Goal: Register for event/course

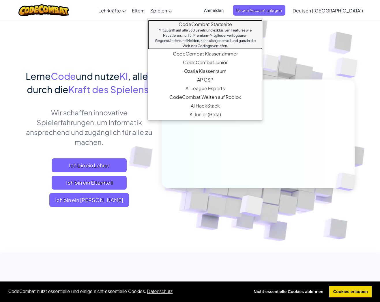
click at [195, 35] on div "Mit Zugriff auf alle 530 Levels und exklusiven Features wie Haustieren, nur für…" at bounding box center [205, 38] width 103 height 21
select select "de-DE"
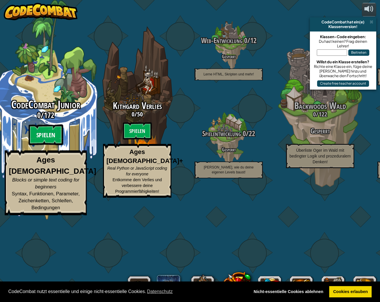
click at [55, 145] on btn "Spielen" at bounding box center [46, 134] width 35 height 21
select select "de-DE"
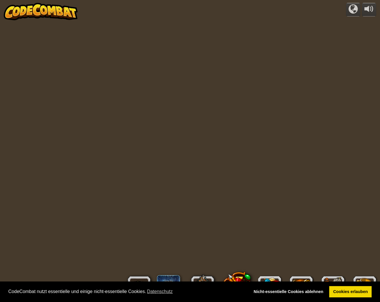
select select "de-DE"
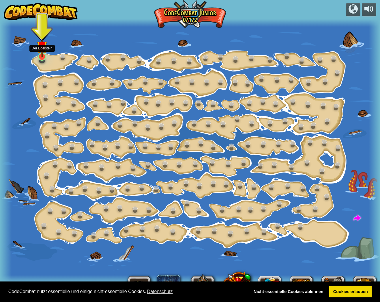
click at [44, 54] on img at bounding box center [42, 45] width 10 height 23
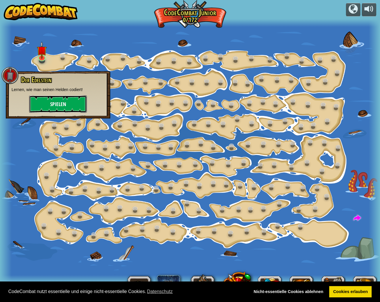
click at [60, 102] on button "Spielen" at bounding box center [58, 103] width 58 height 17
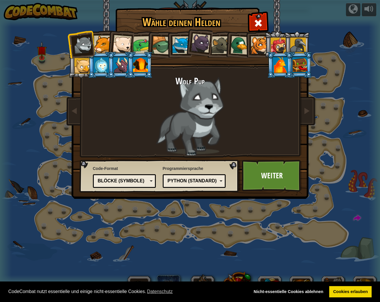
click at [158, 44] on div at bounding box center [161, 45] width 18 height 18
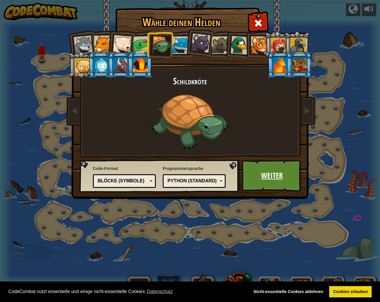
click at [271, 181] on link "Weiter" at bounding box center [272, 176] width 60 height 32
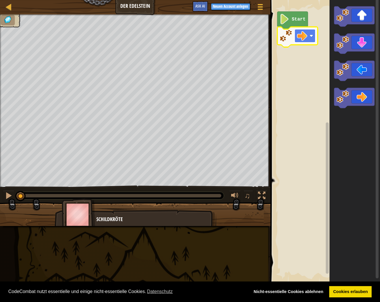
click at [300, 39] on g "Start" at bounding box center [298, 30] width 40 height 36
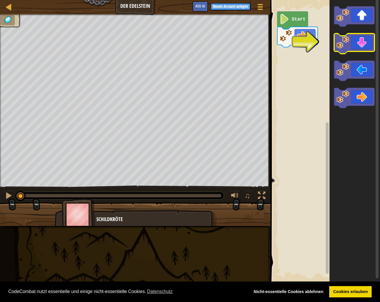
click at [368, 43] on icon "Blockly Arbeitsbereich" at bounding box center [354, 44] width 40 height 20
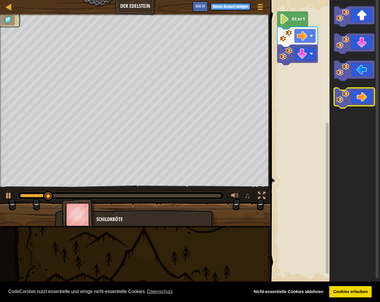
click at [366, 96] on icon "Blockly Arbeitsbereich" at bounding box center [354, 98] width 40 height 20
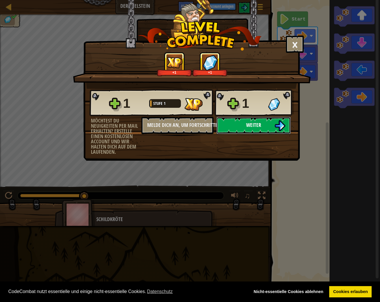
click at [259, 127] on span "Weiter" at bounding box center [253, 124] width 15 height 7
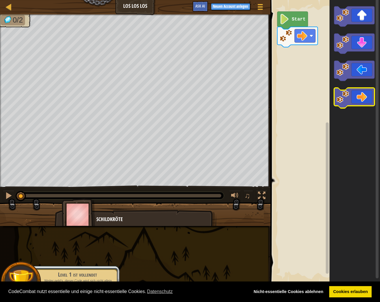
click at [365, 105] on icon "Blockly Arbeitsbereich" at bounding box center [354, 98] width 40 height 20
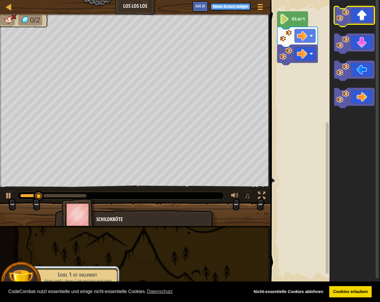
click at [358, 15] on icon "Blockly Arbeitsbereich" at bounding box center [354, 16] width 40 height 20
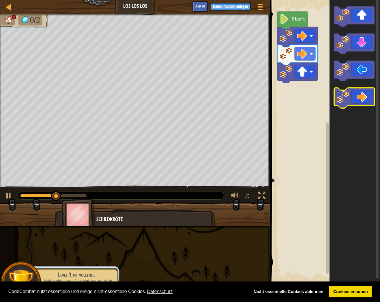
click at [367, 103] on icon "Blockly Arbeitsbereich" at bounding box center [354, 98] width 40 height 20
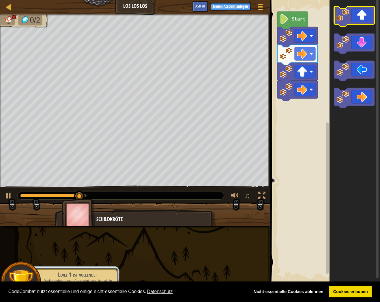
click at [357, 21] on icon "Blockly Arbeitsbereich" at bounding box center [354, 16] width 40 height 20
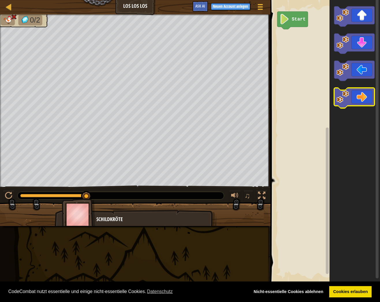
click at [358, 95] on icon "Blockly Arbeitsbereich" at bounding box center [354, 98] width 40 height 20
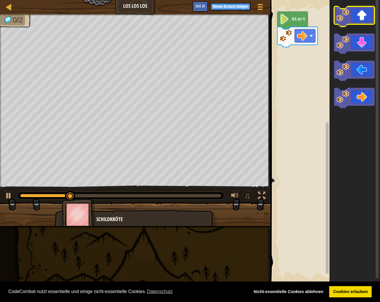
click at [363, 21] on icon "Blockly Arbeitsbereich" at bounding box center [354, 16] width 40 height 20
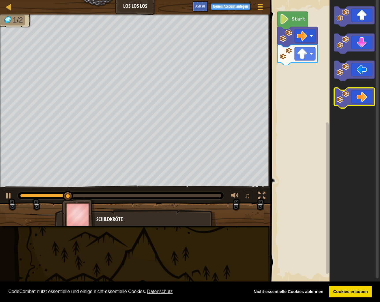
click at [362, 94] on icon "Blockly Arbeitsbereich" at bounding box center [354, 98] width 40 height 20
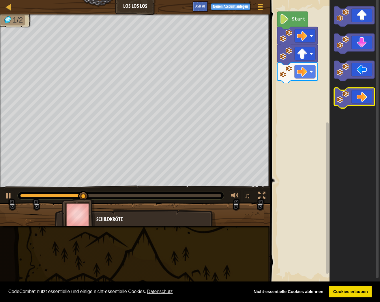
click at [362, 95] on icon "Blockly Arbeitsbereich" at bounding box center [354, 98] width 40 height 20
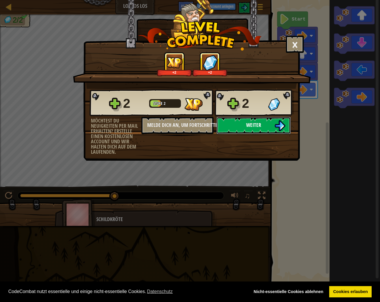
click at [256, 125] on span "Weiter" at bounding box center [253, 124] width 15 height 7
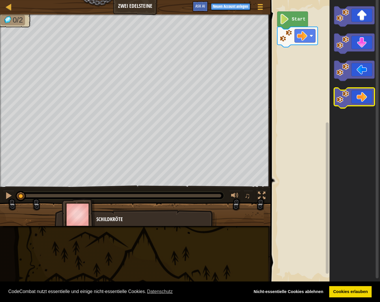
click at [361, 99] on icon "Blockly Arbeitsbereich" at bounding box center [354, 98] width 40 height 20
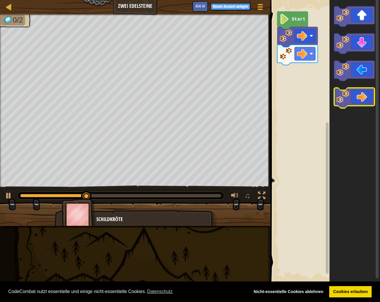
click at [361, 99] on icon "Blockly Arbeitsbereich" at bounding box center [354, 98] width 40 height 20
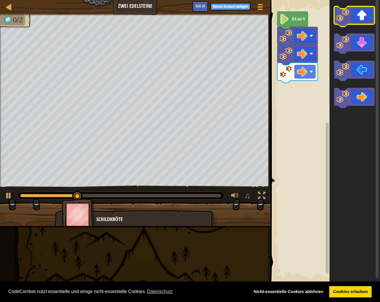
click at [362, 16] on icon "Blockly Arbeitsbereich" at bounding box center [354, 16] width 40 height 20
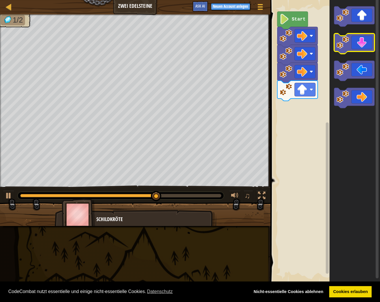
click at [361, 46] on icon "Blockly Arbeitsbereich" at bounding box center [354, 44] width 40 height 20
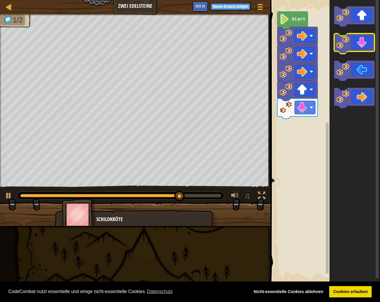
click at [359, 49] on icon "Blockly Arbeitsbereich" at bounding box center [354, 44] width 40 height 20
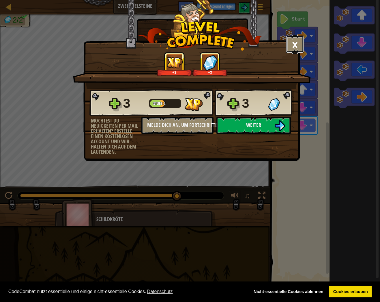
click at [294, 43] on button "×" at bounding box center [295, 44] width 18 height 17
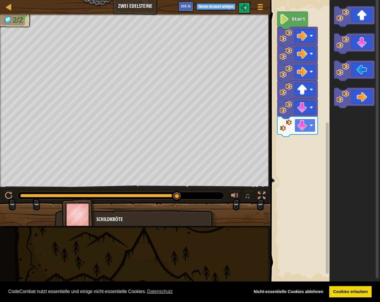
click at [304, 127] on g "Start" at bounding box center [298, 74] width 40 height 125
click at [305, 104] on image "Blockly Arbeitsbereich" at bounding box center [302, 107] width 10 height 10
click at [310, 70] on rect "Blockly Arbeitsbereich" at bounding box center [305, 71] width 21 height 13
click at [295, 10] on rect "Blockly Arbeitsbereich" at bounding box center [324, 141] width 111 height 289
click at [295, 20] on text "Start" at bounding box center [299, 19] width 14 height 5
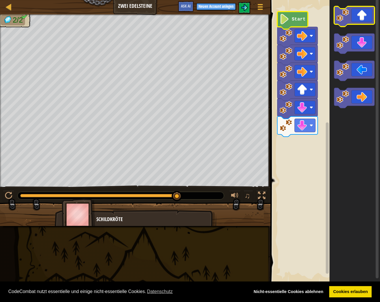
click at [362, 22] on icon "Blockly Arbeitsbereich" at bounding box center [354, 16] width 40 height 20
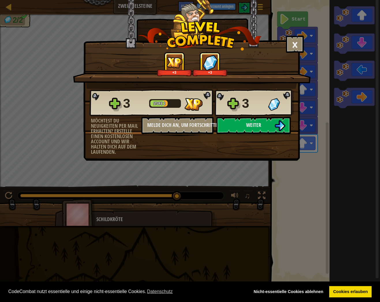
click at [230, 176] on div "× Spaßfaktor des Levels?: +3 +3 Reticulating Splines... 3 Stufe 2 3 Möchtest du…" at bounding box center [190, 151] width 380 height 302
click at [253, 126] on span "Weiter" at bounding box center [253, 124] width 15 height 7
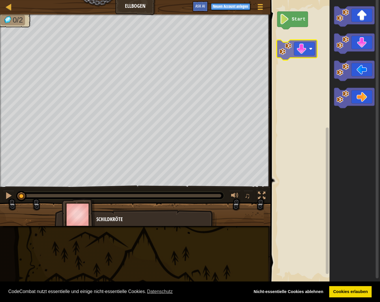
click at [304, 53] on div "Start" at bounding box center [324, 141] width 111 height 289
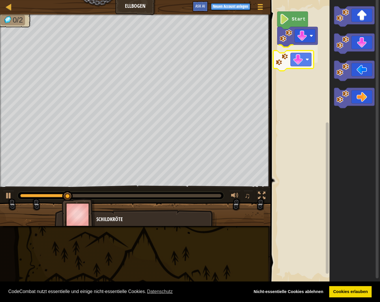
click at [301, 62] on div "Start" at bounding box center [324, 141] width 111 height 289
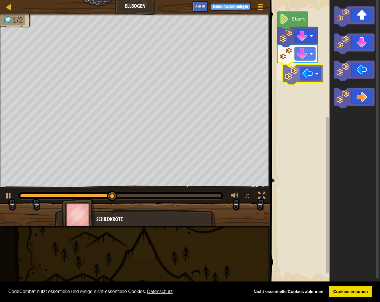
click at [303, 79] on div "Start" at bounding box center [324, 141] width 111 height 289
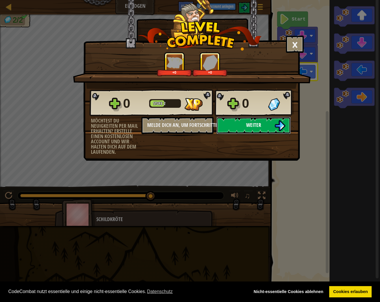
click at [251, 125] on span "Weiter" at bounding box center [253, 124] width 15 height 7
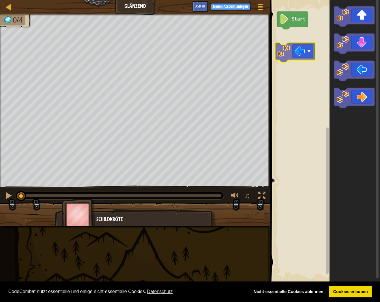
click at [306, 52] on div "Start" at bounding box center [324, 141] width 111 height 289
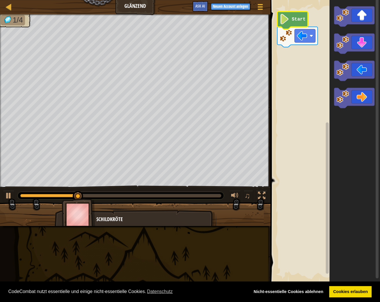
click at [294, 18] on text "Start" at bounding box center [299, 19] width 14 height 5
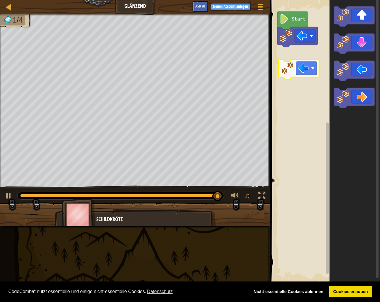
click at [300, 71] on div "Start" at bounding box center [324, 141] width 111 height 289
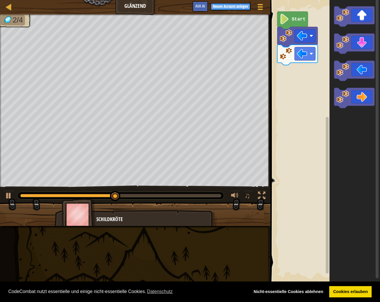
click at [295, 100] on div "Start" at bounding box center [324, 141] width 111 height 289
click at [277, 102] on div "Start" at bounding box center [324, 141] width 111 height 289
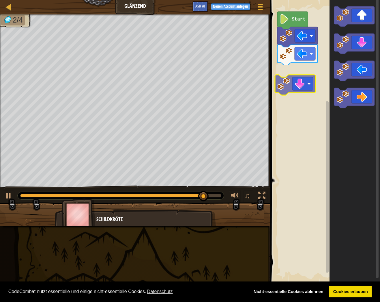
click at [298, 85] on div "Start" at bounding box center [324, 141] width 111 height 289
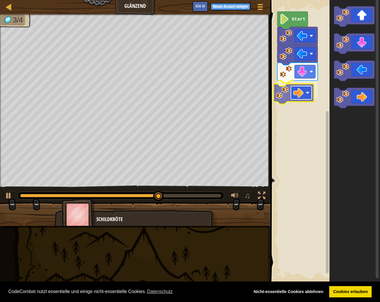
click at [302, 92] on div "Start" at bounding box center [324, 141] width 111 height 289
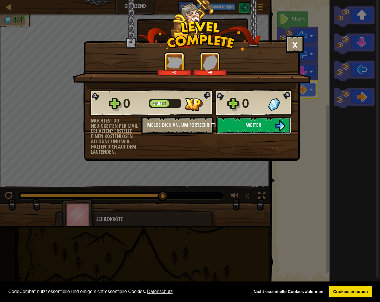
click at [248, 129] on span "Weiter" at bounding box center [253, 124] width 15 height 7
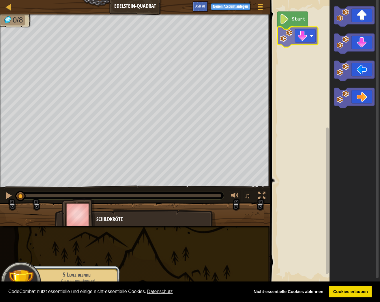
click at [305, 42] on div "Start" at bounding box center [324, 141] width 111 height 289
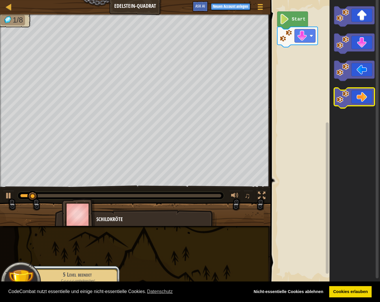
click at [363, 101] on icon "Blockly Arbeitsbereich" at bounding box center [354, 98] width 40 height 20
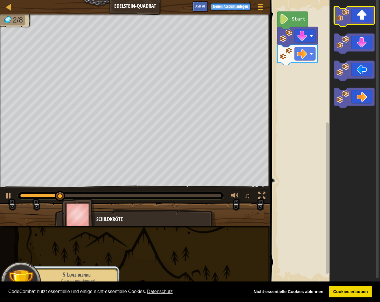
click at [367, 14] on icon "Blockly Arbeitsbereich" at bounding box center [354, 16] width 40 height 20
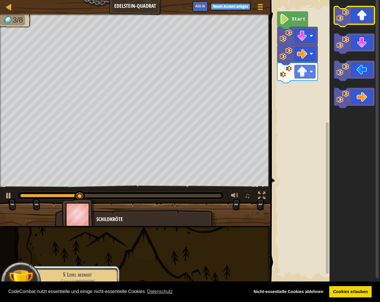
click at [365, 14] on icon "Blockly Arbeitsbereich" at bounding box center [354, 16] width 40 height 20
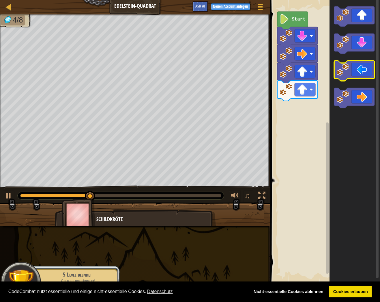
click at [362, 78] on icon "Blockly Arbeitsbereich" at bounding box center [354, 71] width 40 height 20
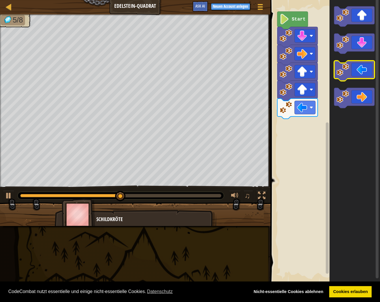
click at [360, 77] on icon "Blockly Arbeitsbereich" at bounding box center [354, 71] width 40 height 20
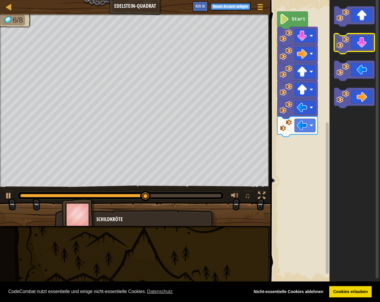
click at [364, 48] on icon "Blockly Arbeitsbereich" at bounding box center [354, 44] width 40 height 20
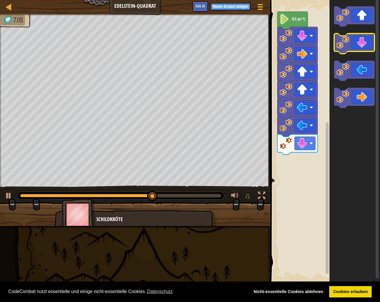
click at [361, 42] on icon "Blockly Arbeitsbereich" at bounding box center [354, 44] width 40 height 20
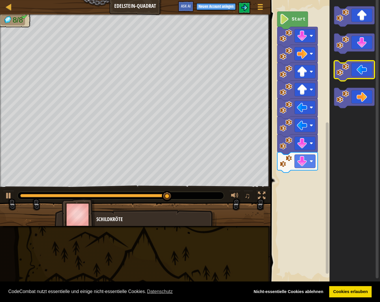
click at [365, 72] on icon "Blockly Arbeitsbereich" at bounding box center [354, 71] width 40 height 20
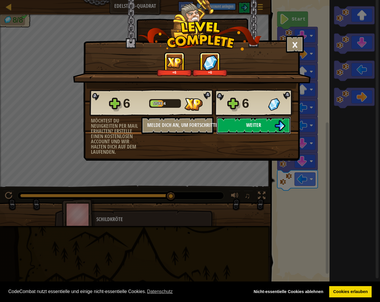
click at [268, 128] on button "Weiter" at bounding box center [254, 125] width 75 height 17
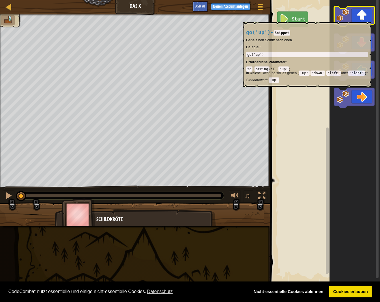
click at [355, 19] on icon "Blockly Arbeitsbereich" at bounding box center [354, 16] width 40 height 20
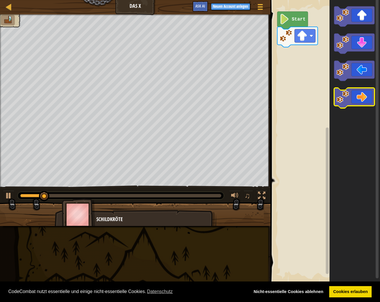
click at [365, 95] on icon "Blockly Arbeitsbereich" at bounding box center [354, 98] width 40 height 20
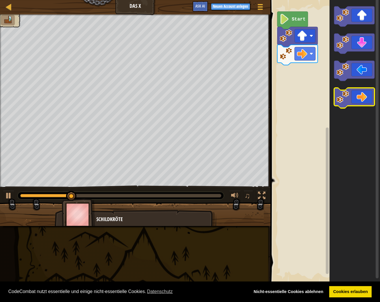
click at [366, 98] on icon "Blockly Arbeitsbereich" at bounding box center [354, 98] width 40 height 20
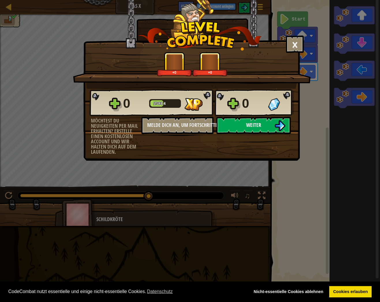
click at [258, 124] on span "Weiter" at bounding box center [253, 124] width 15 height 7
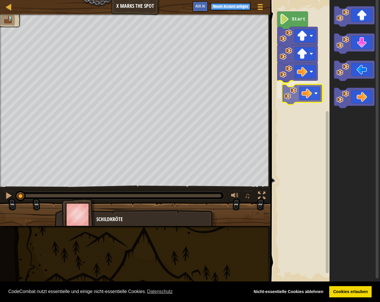
click at [304, 93] on div "Start" at bounding box center [324, 141] width 111 height 289
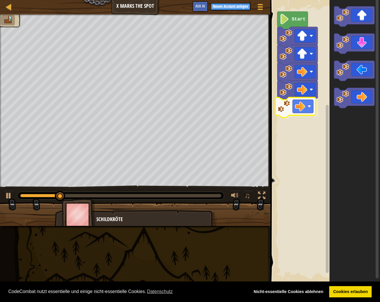
click at [301, 109] on div "Start" at bounding box center [324, 141] width 111 height 289
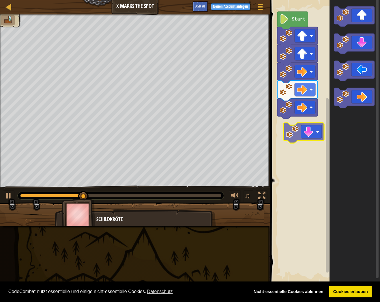
click at [313, 129] on div "Start" at bounding box center [324, 141] width 111 height 289
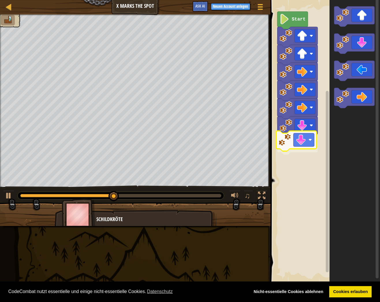
click at [307, 149] on div "Start" at bounding box center [324, 141] width 111 height 289
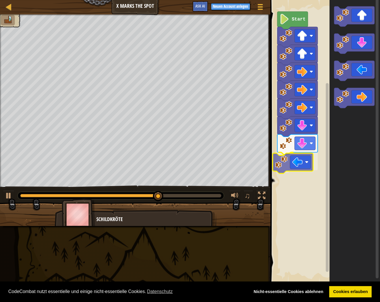
click at [308, 172] on div "Start" at bounding box center [324, 141] width 111 height 289
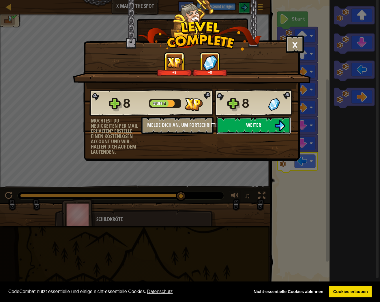
click at [262, 126] on button "Weiter" at bounding box center [254, 125] width 75 height 17
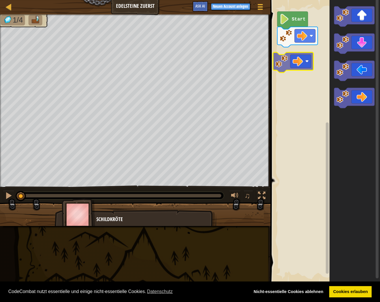
click at [300, 60] on div "Start" at bounding box center [324, 141] width 111 height 289
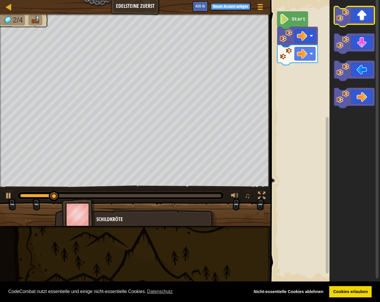
click at [360, 18] on icon "Blockly Arbeitsbereich" at bounding box center [354, 16] width 40 height 20
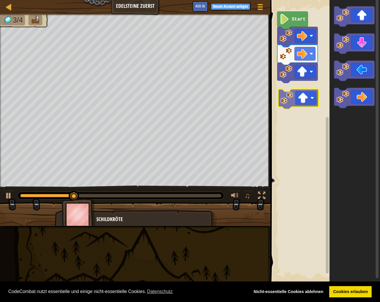
click at [304, 101] on div "Start" at bounding box center [324, 141] width 111 height 289
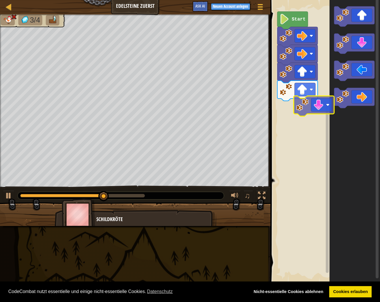
click at [311, 123] on div "Start" at bounding box center [324, 141] width 111 height 289
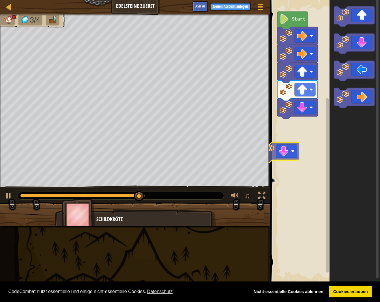
click at [290, 154] on div "Start" at bounding box center [324, 141] width 111 height 289
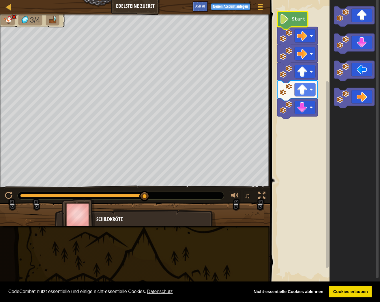
click at [304, 19] on text "Start" at bounding box center [299, 19] width 14 height 5
click at [10, 9] on div at bounding box center [8, 6] width 7 height 7
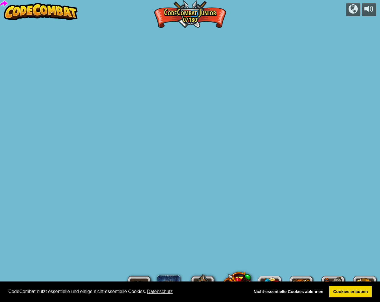
select select "de-DE"
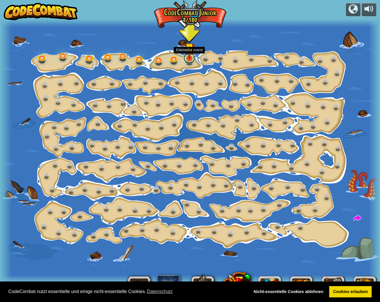
click at [190, 60] on link at bounding box center [190, 58] width 12 height 12
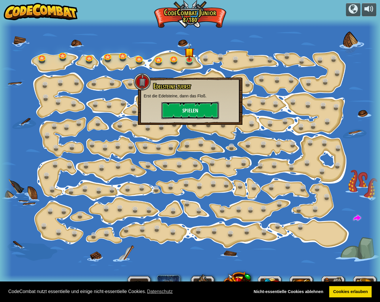
click at [196, 109] on button "Spielen" at bounding box center [190, 110] width 58 height 17
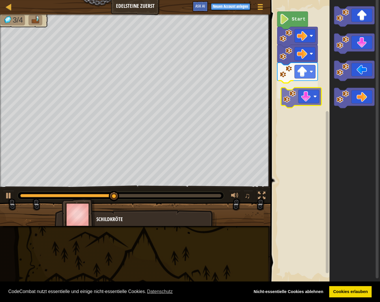
click at [307, 100] on div "Start" at bounding box center [324, 141] width 111 height 289
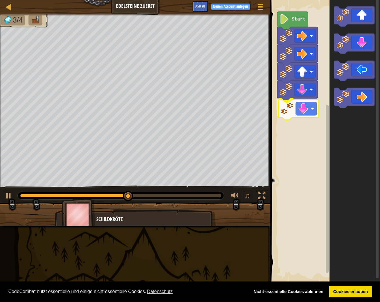
click at [305, 113] on div "Start" at bounding box center [324, 141] width 111 height 289
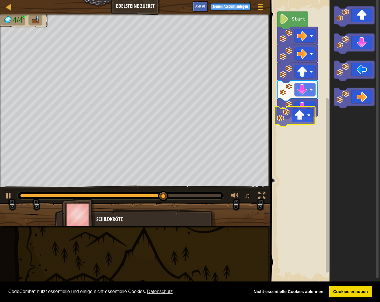
click at [308, 127] on div "Start" at bounding box center [324, 141] width 111 height 289
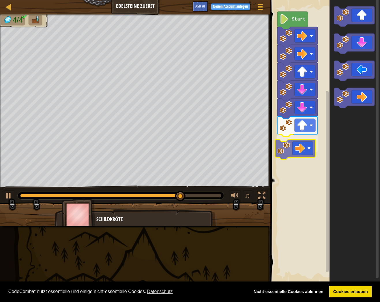
click at [307, 154] on div "Start" at bounding box center [324, 141] width 111 height 289
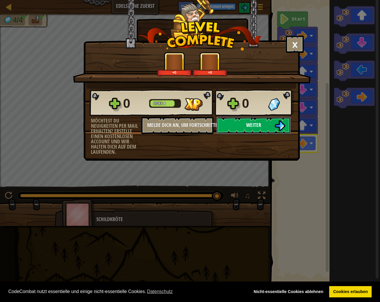
click at [278, 128] on img at bounding box center [280, 125] width 11 height 11
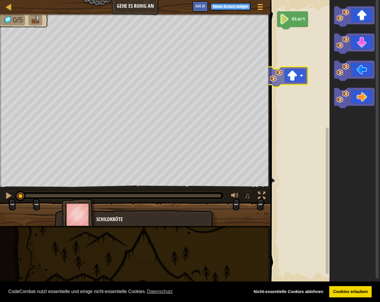
click at [300, 73] on div "Start" at bounding box center [324, 141] width 111 height 289
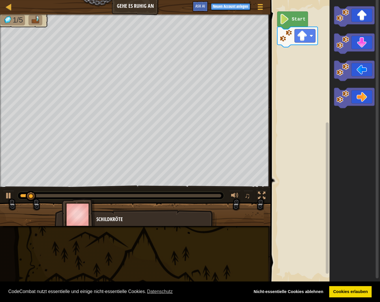
click at [289, 85] on div "Start" at bounding box center [324, 141] width 111 height 289
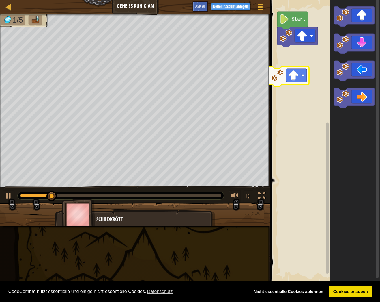
click at [291, 78] on div "Start" at bounding box center [324, 141] width 111 height 289
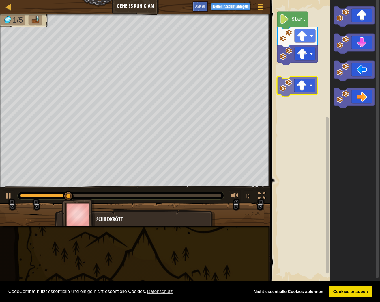
click at [302, 87] on div "Start" at bounding box center [324, 141] width 111 height 289
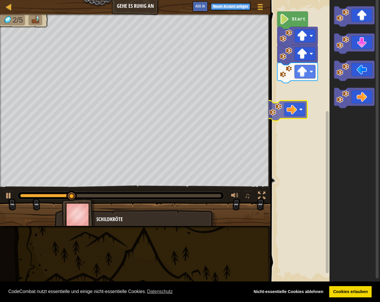
click at [310, 106] on div "Start" at bounding box center [324, 141] width 111 height 289
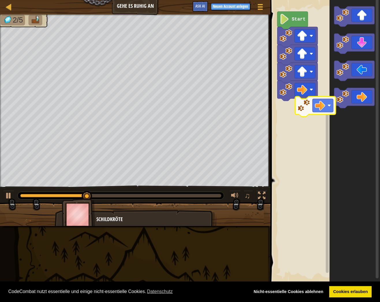
click at [306, 105] on div "Start" at bounding box center [324, 141] width 111 height 289
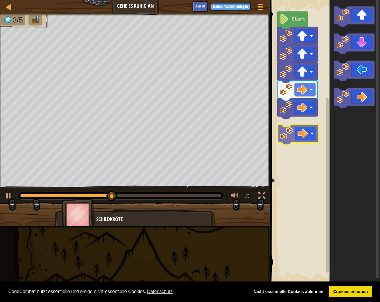
click at [314, 136] on div "Start" at bounding box center [324, 141] width 111 height 289
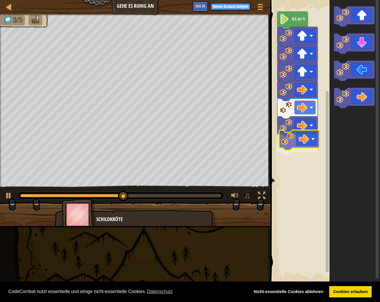
click at [315, 142] on div "Start" at bounding box center [324, 141] width 111 height 289
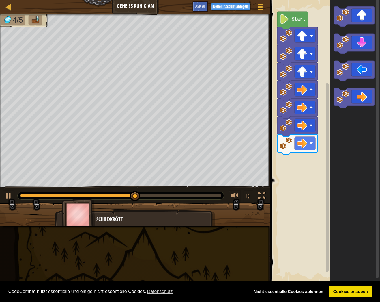
click at [313, 176] on div "Start" at bounding box center [324, 141] width 111 height 289
click at [314, 154] on div "Start" at bounding box center [324, 141] width 111 height 289
click at [354, 43] on icon "Blockly Arbeitsbereich" at bounding box center [354, 44] width 40 height 20
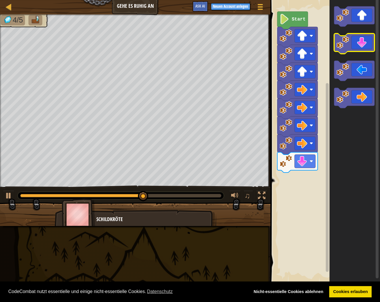
click at [354, 42] on icon "Blockly Arbeitsbereich" at bounding box center [354, 44] width 40 height 20
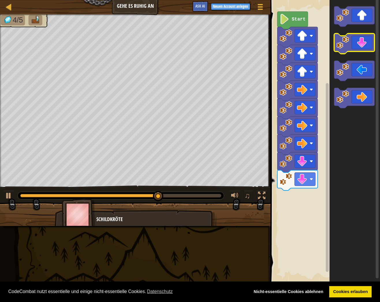
click at [354, 42] on icon "Blockly Arbeitsbereich" at bounding box center [354, 44] width 40 height 20
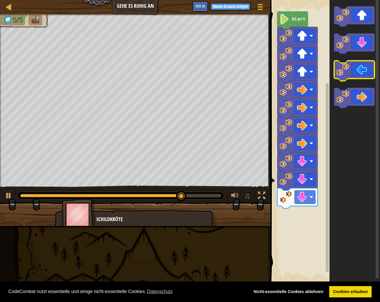
click at [362, 69] on icon "Blockly Arbeitsbereich" at bounding box center [354, 71] width 40 height 20
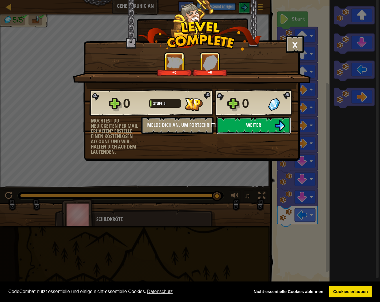
click at [263, 128] on button "Weiter" at bounding box center [254, 125] width 75 height 17
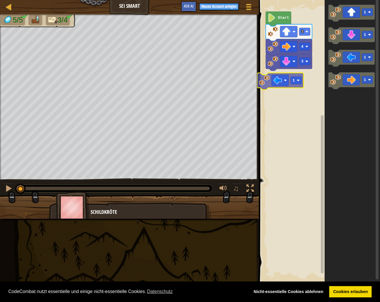
click at [286, 79] on div "3 4 3 Start 1 1 1 1 1 1" at bounding box center [318, 141] width 123 height 289
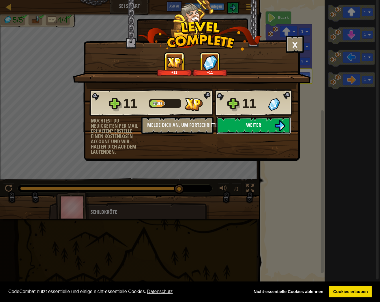
click at [252, 120] on button "Weiter" at bounding box center [254, 125] width 75 height 17
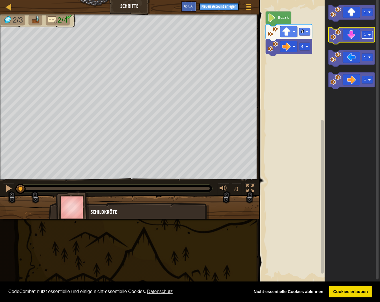
click at [368, 36] on rect "Blockly Arbeitsbereich" at bounding box center [367, 35] width 11 height 8
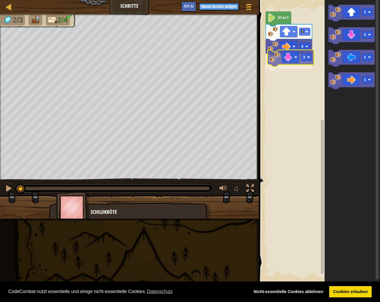
click at [295, 57] on div "4 3 3 Start 1 3 1 1 3" at bounding box center [318, 141] width 123 height 289
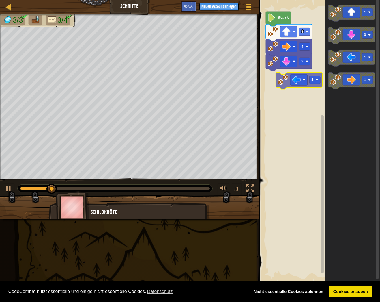
click at [300, 78] on div "4 3 3 Start 1 3 1 1 1" at bounding box center [318, 141] width 123 height 289
click at [306, 76] on g "4 3 1 3 Start" at bounding box center [289, 49] width 47 height 74
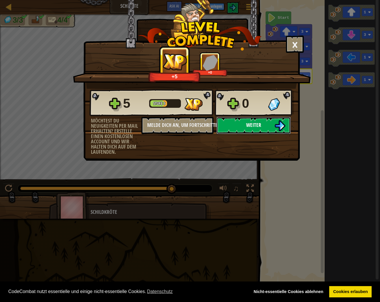
click at [261, 124] on span "Weiter" at bounding box center [253, 124] width 15 height 7
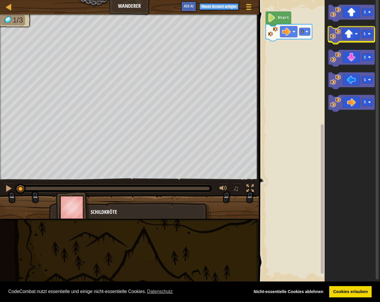
click at [357, 35] on icon "Blockly Arbeitsbereich" at bounding box center [352, 35] width 47 height 17
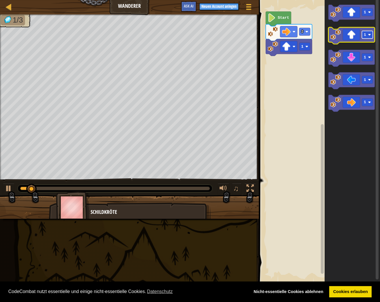
click at [366, 36] on text "1" at bounding box center [365, 35] width 2 height 4
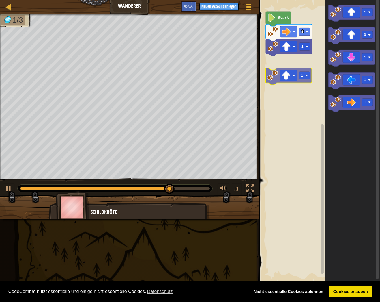
click at [289, 72] on div "2 1 Start 1 1 3 1 1 1 1" at bounding box center [318, 141] width 123 height 289
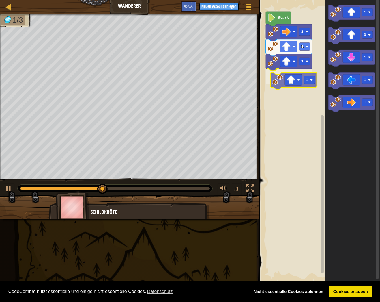
click at [291, 76] on div "1 1 1 2 Start 1 3 1 1 1 1" at bounding box center [318, 141] width 123 height 289
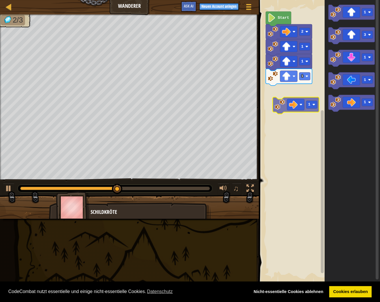
click at [295, 106] on div "1 1 1 2 Start 1 3 1 1 1 1" at bounding box center [318, 141] width 123 height 289
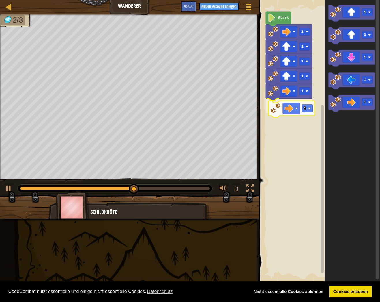
click at [295, 113] on div "1 1 1 1 1 2 Start 1 3 1 1 1 1" at bounding box center [318, 141] width 123 height 289
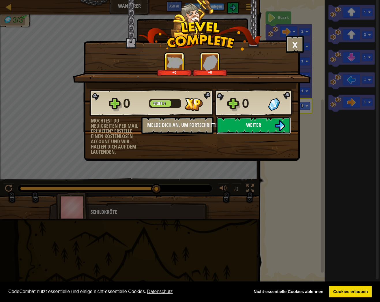
click at [249, 123] on span "Weiter" at bounding box center [253, 124] width 15 height 7
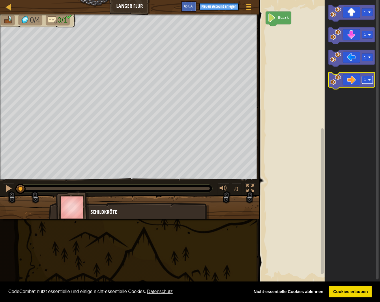
click at [369, 80] on image "Blockly Arbeitsbereich" at bounding box center [370, 79] width 3 height 3
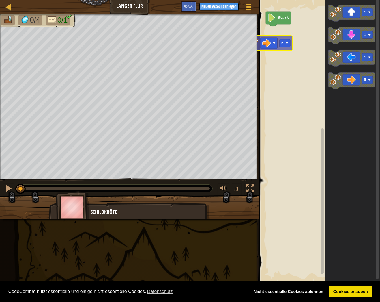
click at [262, 46] on div "Start 1 1 1 5 5" at bounding box center [318, 141] width 123 height 289
click at [281, 38] on div "Start 5 1 1 1 5 5" at bounding box center [318, 141] width 123 height 289
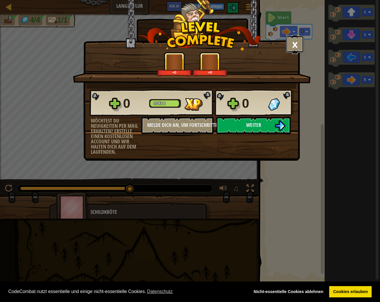
click at [295, 48] on button "×" at bounding box center [295, 44] width 18 height 17
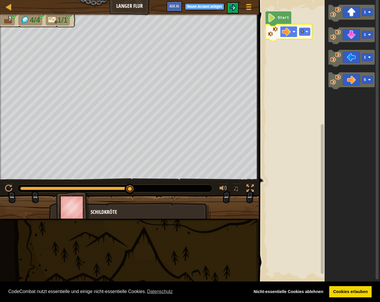
click at [289, 31] on g "5 Start" at bounding box center [289, 26] width 47 height 29
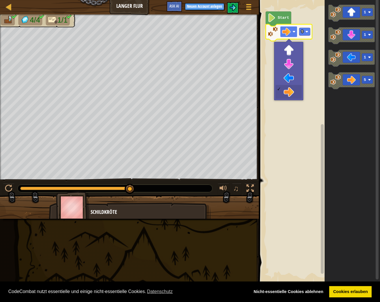
click at [289, 31] on image "Blockly Arbeitsbereich" at bounding box center [286, 31] width 9 height 9
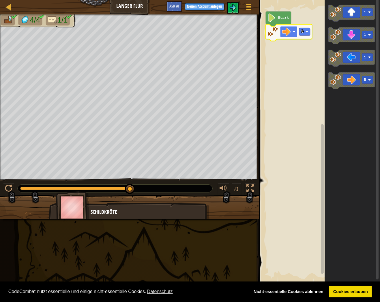
click at [290, 32] on image "Blockly Arbeitsbereich" at bounding box center [286, 31] width 9 height 9
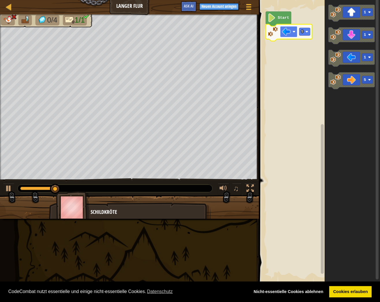
click at [293, 34] on rect "Blockly Arbeitsbereich" at bounding box center [288, 31] width 17 height 11
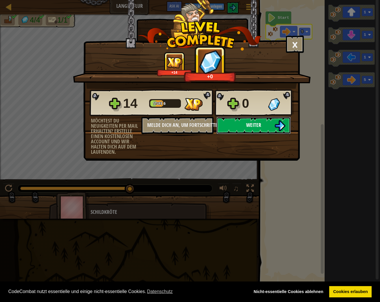
click at [254, 128] on span "Weiter" at bounding box center [253, 124] width 15 height 7
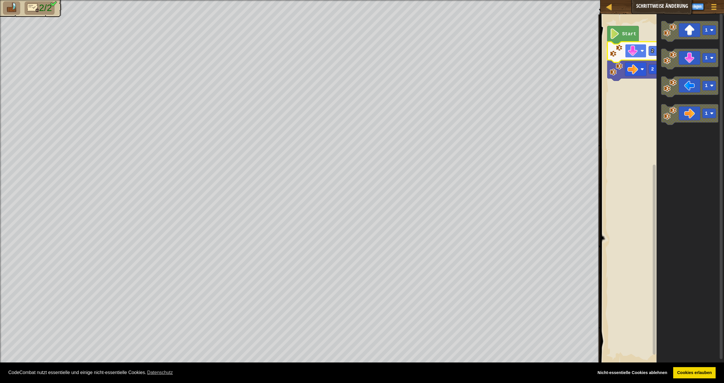
click at [380, 54] on g "2 2 Start" at bounding box center [635, 53] width 57 height 55
click at [380, 52] on image "Blockly Arbeitsbereich" at bounding box center [616, 50] width 13 height 13
click at [380, 53] on text "2" at bounding box center [652, 50] width 3 height 5
click at [380, 45] on rect "Blockly Arbeitsbereich" at bounding box center [635, 51] width 21 height 14
click at [380, 10] on div at bounding box center [608, 6] width 7 height 7
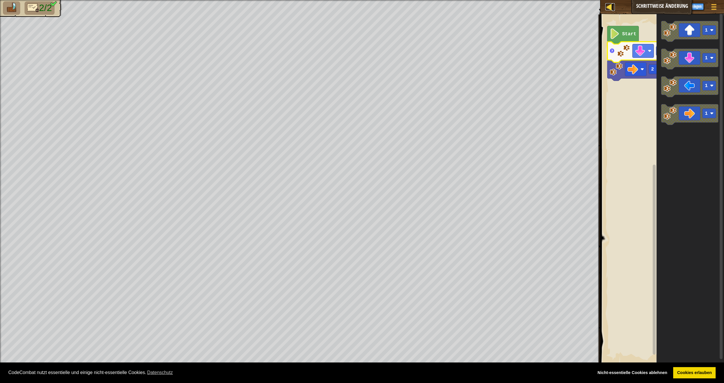
select select "de-DE"
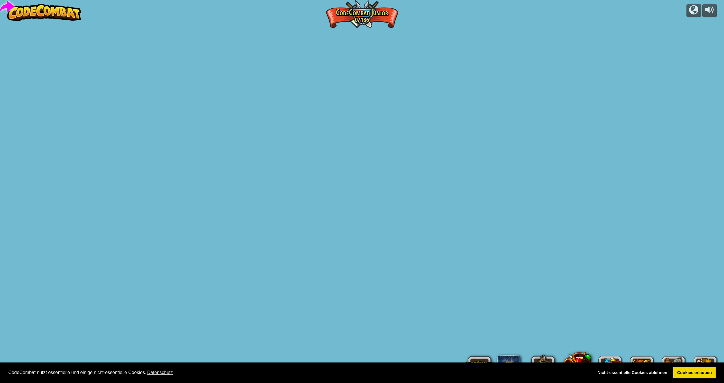
select select "de-DE"
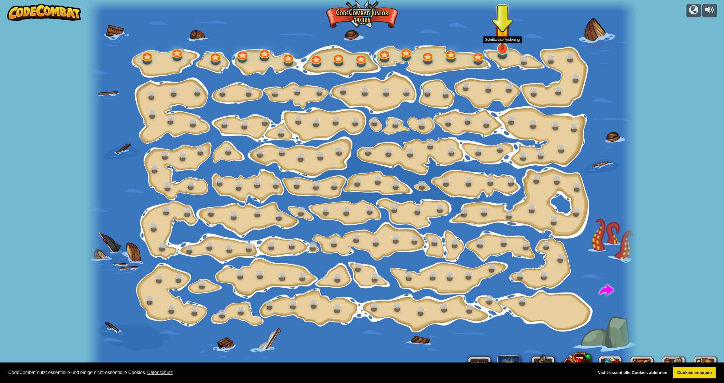
click at [380, 53] on div at bounding box center [502, 49] width 11 height 12
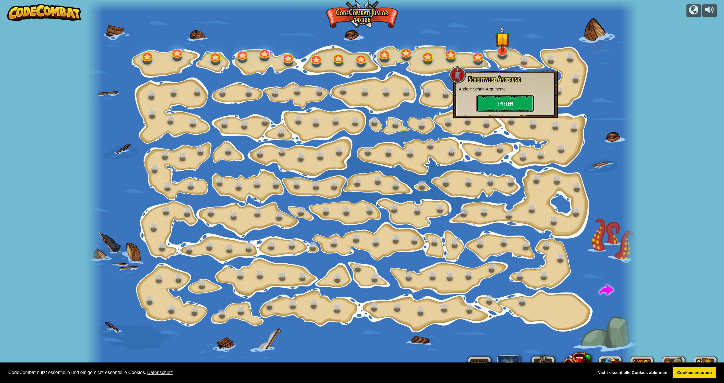
click at [380, 110] on button "Spielen" at bounding box center [506, 103] width 58 height 17
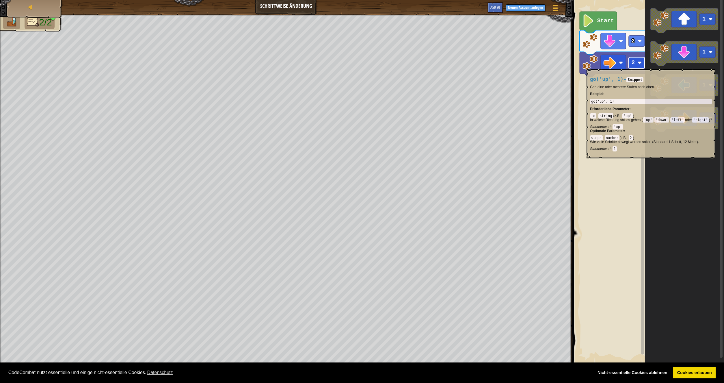
click at [380, 66] on g "2 2 Start" at bounding box center [614, 44] width 68 height 65
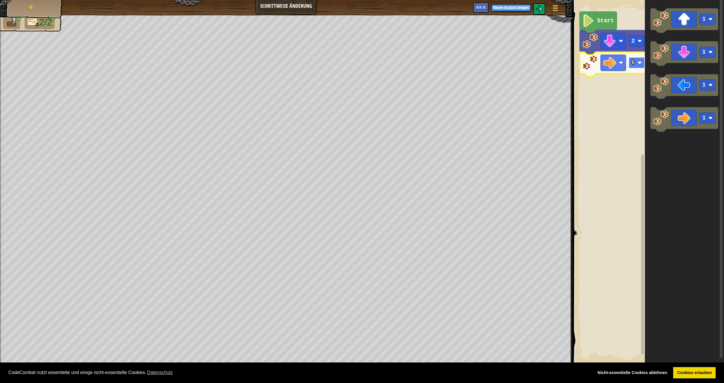
click at [380, 67] on rect "Blockly Arbeitsbereich" at bounding box center [637, 62] width 16 height 11
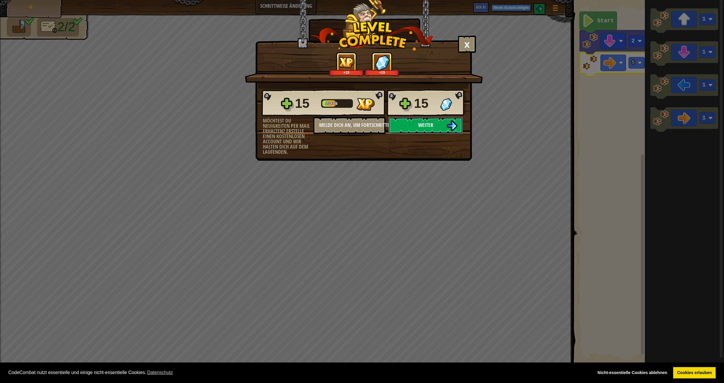
click at [380, 122] on span "Weiter" at bounding box center [425, 124] width 15 height 7
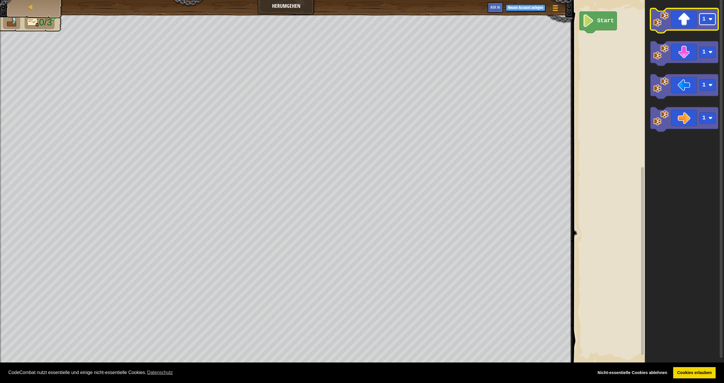
click at [380, 23] on rect "Blockly Arbeitsbereich" at bounding box center [708, 19] width 16 height 11
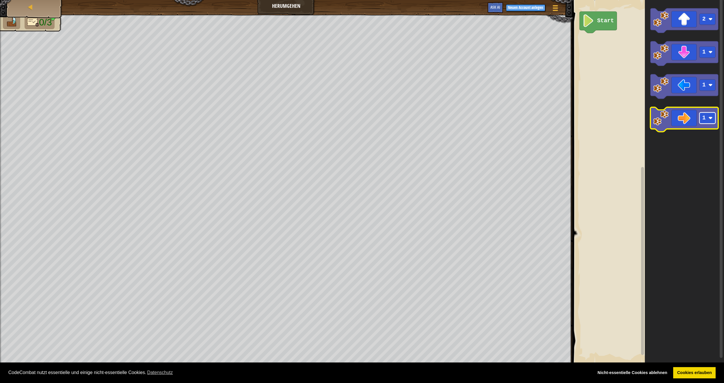
click at [380, 121] on rect "Blockly Arbeitsbereich" at bounding box center [708, 117] width 16 height 11
click at [380, 54] on icon "Blockly Arbeitsbereich" at bounding box center [684, 53] width 68 height 25
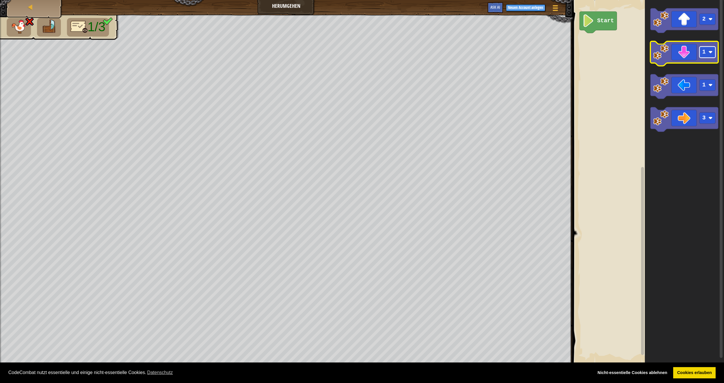
click at [380, 50] on rect "Blockly Arbeitsbereich" at bounding box center [708, 52] width 16 height 11
click at [380, 51] on div "Start 2 2 1 3 2" at bounding box center [647, 181] width 153 height 369
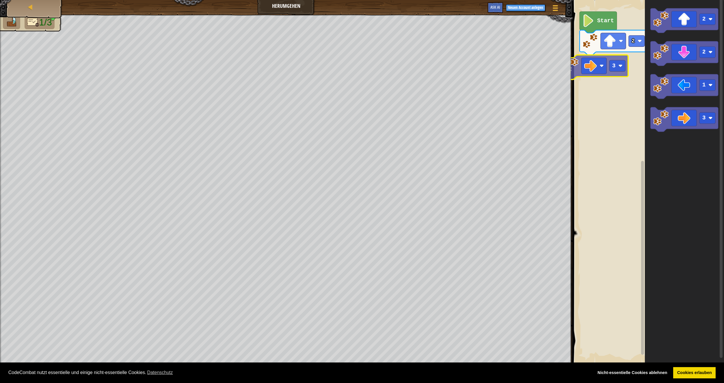
click at [380, 75] on div "2 Start 2 2 1 3 3" at bounding box center [647, 181] width 153 height 369
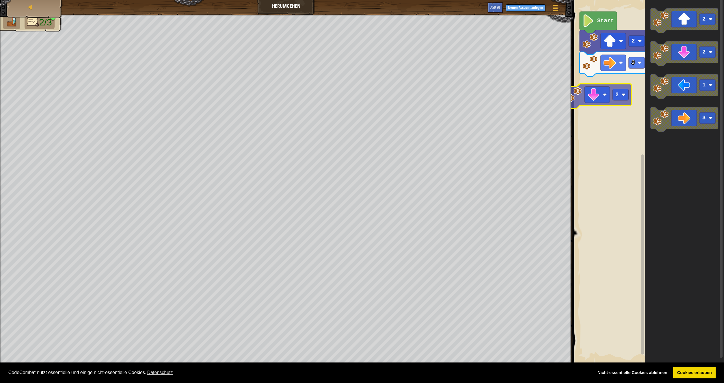
click at [380, 80] on div "3 2 Start 2 2 1 3 2" at bounding box center [647, 181] width 153 height 369
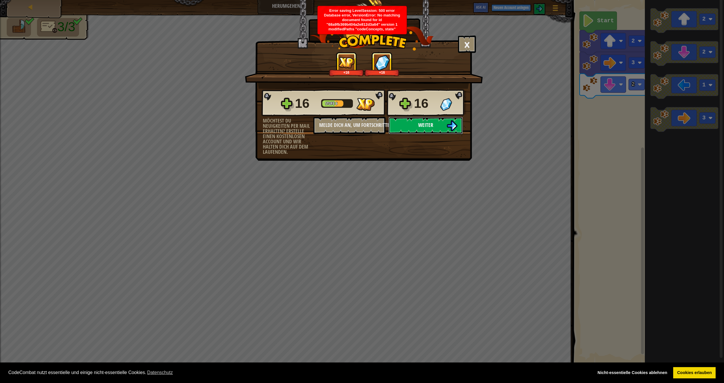
click at [380, 124] on span "Weiter" at bounding box center [425, 124] width 15 height 7
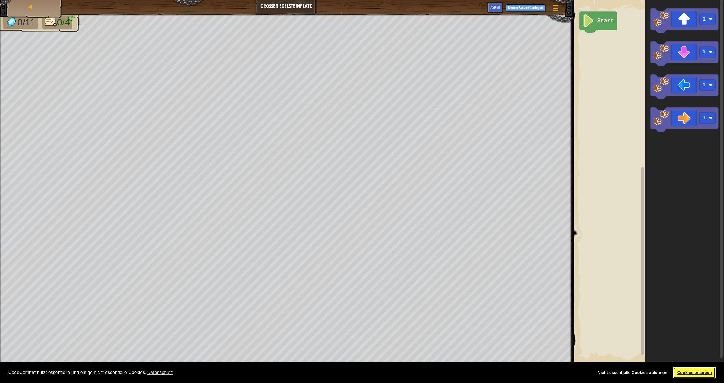
click at [380, 302] on link "Cookies erlauben" at bounding box center [694, 373] width 42 height 12
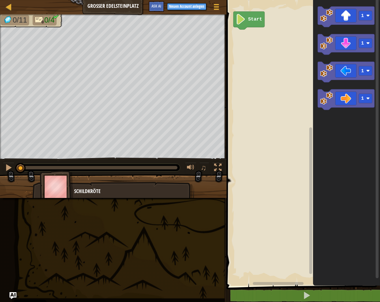
click at [99, 190] on div "Schildkröte" at bounding box center [131, 191] width 114 height 8
click at [286, 69] on rect "Blockly Arbeitsbereich" at bounding box center [302, 141] width 155 height 289
click at [257, 42] on rect "Blockly Arbeitsbereich" at bounding box center [302, 141] width 155 height 289
click at [342, 47] on icon "Blockly Arbeitsbereich" at bounding box center [346, 44] width 57 height 21
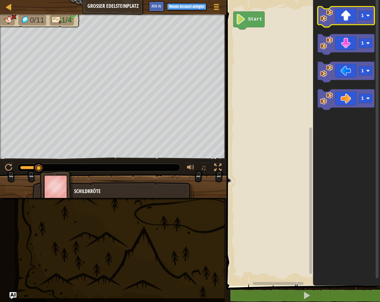
click at [330, 20] on image "Blockly Arbeitsbereich" at bounding box center [326, 15] width 13 height 13
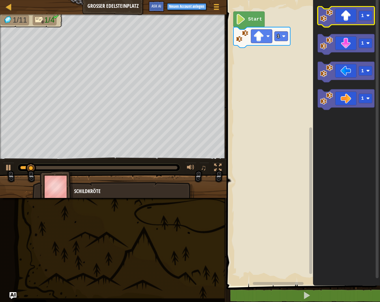
click at [330, 20] on image "Blockly Arbeitsbereich" at bounding box center [326, 15] width 13 height 13
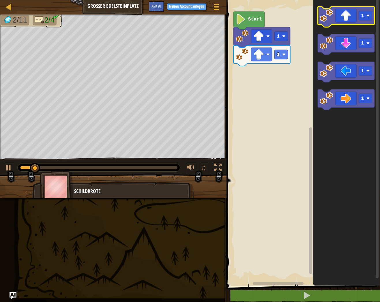
click at [328, 16] on image "Blockly Arbeitsbereich" at bounding box center [326, 15] width 13 height 13
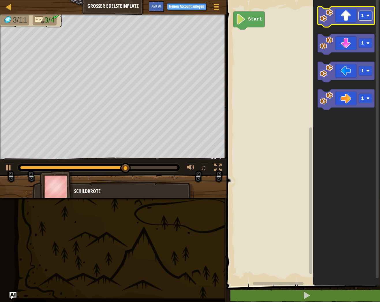
click at [368, 18] on rect "Blockly Arbeitsbereich" at bounding box center [365, 16] width 13 height 10
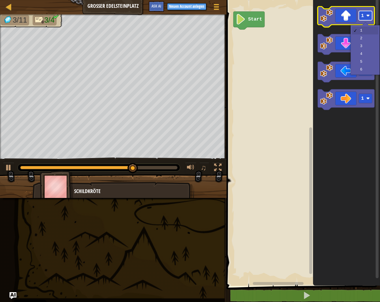
click at [367, 18] on rect "Blockly Arbeitsbereich" at bounding box center [365, 16] width 13 height 10
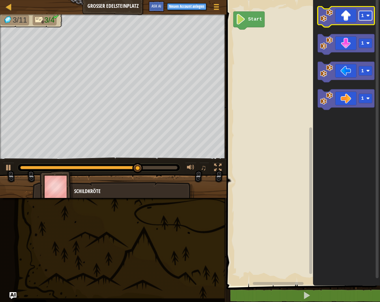
click at [367, 16] on image "Blockly Arbeitsbereich" at bounding box center [368, 15] width 3 height 3
click at [366, 16] on rect "Blockly Arbeitsbereich" at bounding box center [365, 16] width 13 height 10
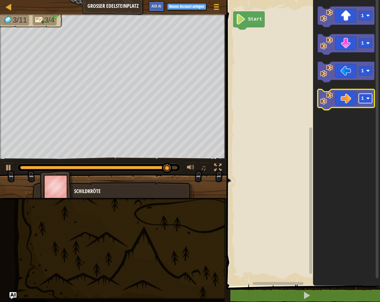
click at [370, 102] on rect "Blockly Arbeitsbereich" at bounding box center [365, 99] width 13 height 10
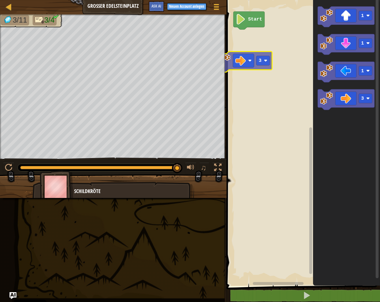
click at [252, 64] on div "Start 1 1 1 3 3" at bounding box center [302, 141] width 155 height 289
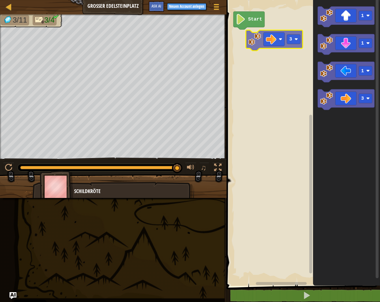
click at [260, 46] on div "Start 1 1 1 3 3" at bounding box center [302, 141] width 155 height 289
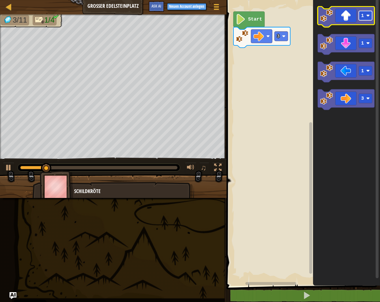
click at [365, 19] on rect "Blockly Arbeitsbereich" at bounding box center [365, 16] width 13 height 10
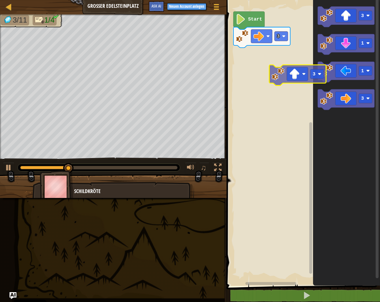
click at [273, 68] on div "3 Start 3 1 1 3 3" at bounding box center [302, 141] width 155 height 289
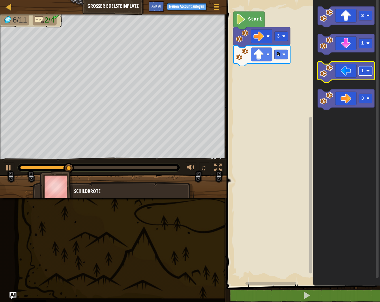
click at [370, 73] on rect "Blockly Arbeitsbereich" at bounding box center [365, 71] width 13 height 10
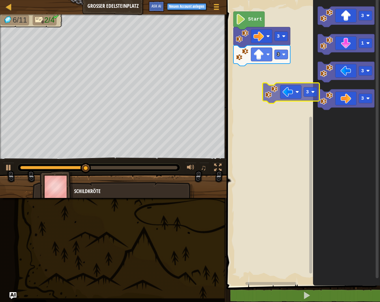
click at [264, 96] on div "3 3 Start 3 1 3 3 3" at bounding box center [302, 141] width 155 height 289
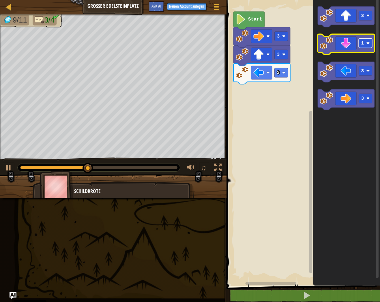
click at [370, 42] on image "Blockly Arbeitsbereich" at bounding box center [368, 43] width 3 height 3
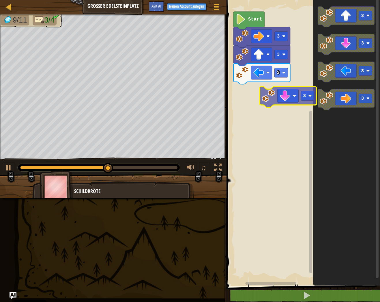
click at [261, 108] on div "3 3 3 Start 3 3 3 3 3" at bounding box center [302, 141] width 155 height 289
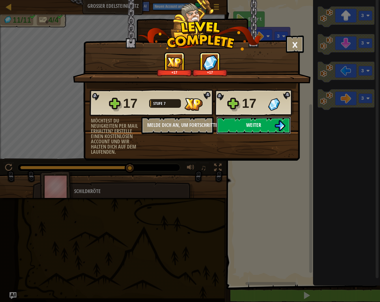
click at [278, 124] on img at bounding box center [280, 125] width 11 height 11
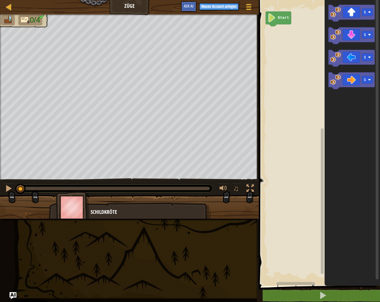
click at [132, 9] on div "Karte [PERSON_NAME] Spielmenü Neuen Account anlegen Ask AI" at bounding box center [129, 7] width 259 height 14
click at [223, 190] on div at bounding box center [224, 189] width 8 height 8
click at [246, 188] on button at bounding box center [251, 189] width 12 height 12
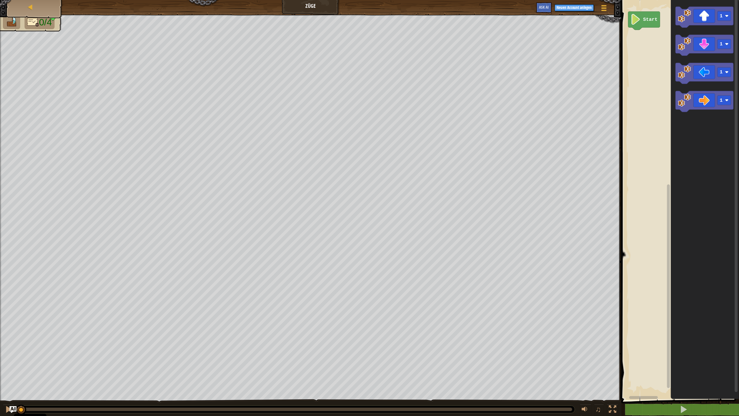
click at [293, 3] on div "Karte [PERSON_NAME] Spielmenü Neuen Account anlegen Ask AI" at bounding box center [311, 7] width 622 height 14
click at [380, 257] on rect "Blockly Arbeitsbereich" at bounding box center [680, 198] width 120 height 403
click at [380, 79] on icon "Blockly Arbeitsbereich" at bounding box center [705, 73] width 58 height 21
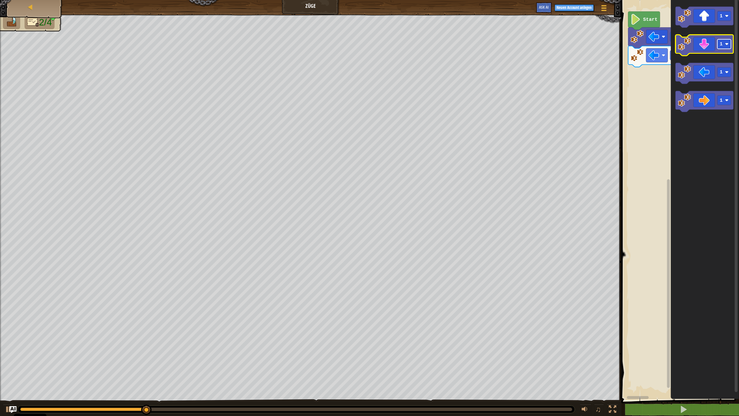
click at [380, 44] on rect "Blockly Arbeitsbereich" at bounding box center [725, 44] width 14 height 10
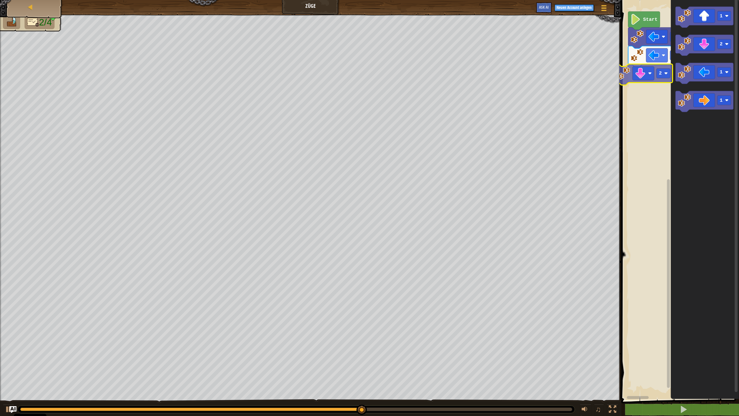
click at [380, 78] on div "1 1 Start 1 2 1 1 2" at bounding box center [680, 198] width 120 height 403
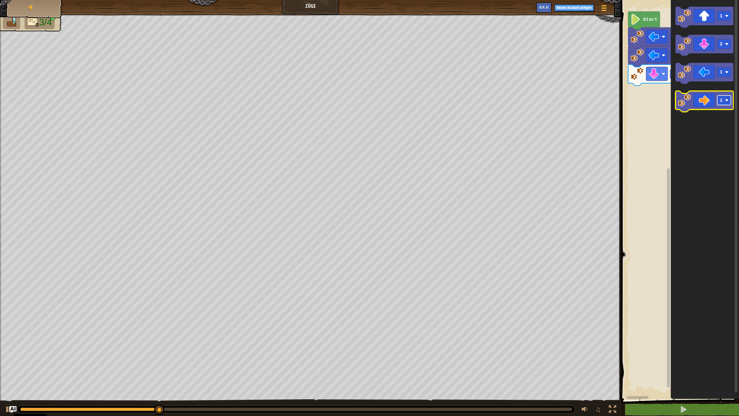
click at [380, 101] on image "Blockly Arbeitsbereich" at bounding box center [727, 100] width 3 height 3
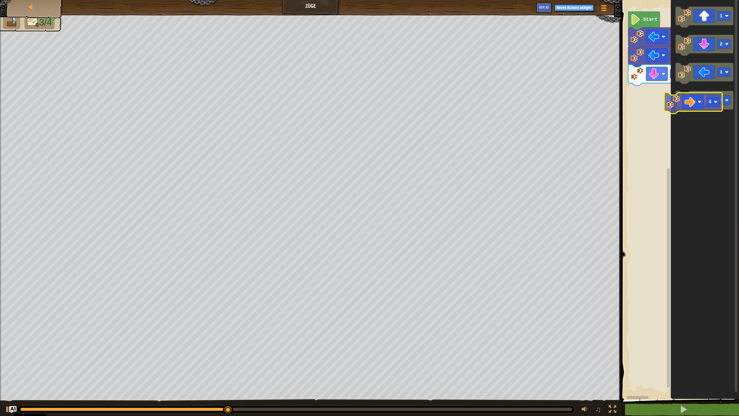
click at [380, 119] on div "2 1 1 Start 1 2 1 4 4" at bounding box center [680, 198] width 120 height 403
click at [380, 28] on icon "1 2 1 4" at bounding box center [705, 198] width 68 height 403
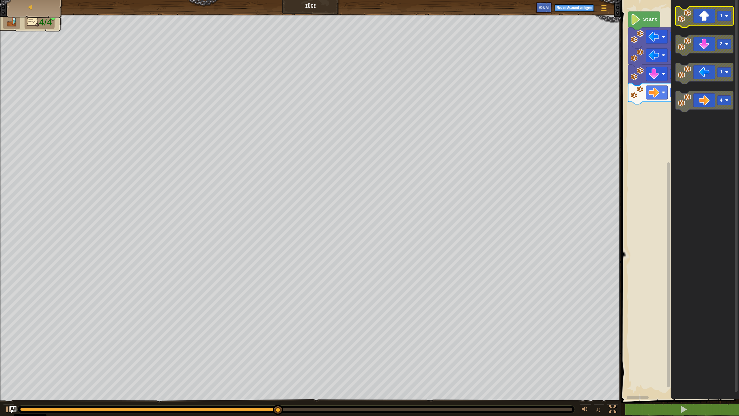
click at [380, 18] on image "Blockly Arbeitsbereich" at bounding box center [727, 15] width 3 height 3
click at [380, 79] on div "4 2 1 1 Start 3 2 1 4" at bounding box center [680, 198] width 120 height 403
click at [380, 106] on div "4 2 1 1 Start 3 2 1 4" at bounding box center [680, 198] width 120 height 403
click at [380, 136] on div "4 2 1 1 Start 3 2 1 4" at bounding box center [680, 198] width 120 height 403
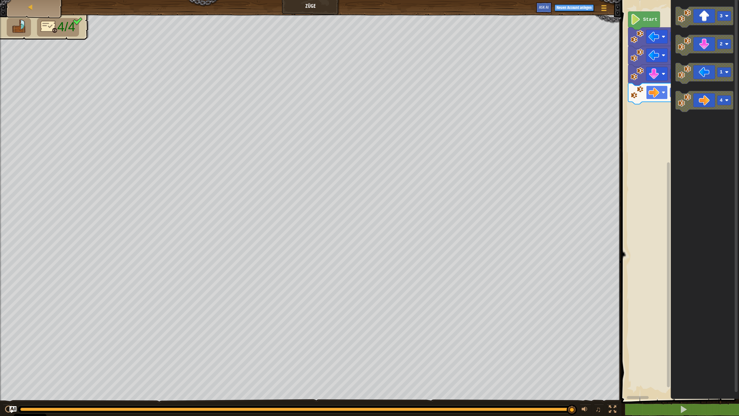
click at [380, 94] on g "4 2 1 1 Start" at bounding box center [658, 58] width 58 height 92
click at [380, 94] on image "Blockly Arbeitsbereich" at bounding box center [654, 92] width 11 height 11
click at [380, 94] on image "Blockly Arbeitsbereich" at bounding box center [637, 92] width 13 height 13
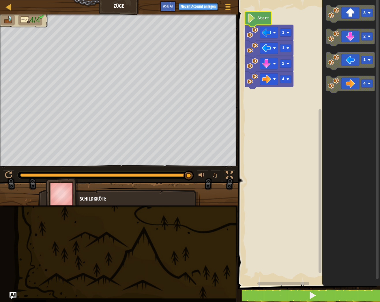
click at [261, 20] on text "Start" at bounding box center [264, 18] width 12 height 5
click at [260, 21] on text "Start" at bounding box center [264, 18] width 12 height 5
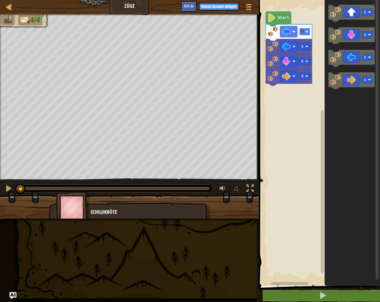
click at [305, 34] on g "4 2 1 1 Start" at bounding box center [289, 49] width 47 height 74
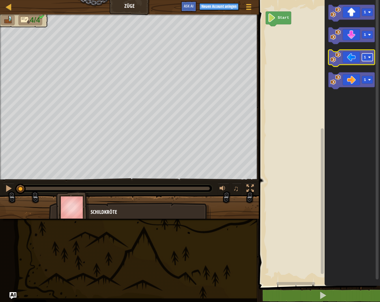
click at [367, 60] on rect "Blockly Arbeitsbereich" at bounding box center [367, 57] width 11 height 8
click at [368, 38] on rect "Blockly Arbeitsbereich" at bounding box center [367, 35] width 11 height 8
click at [367, 80] on rect "Blockly Arbeitsbereich" at bounding box center [367, 80] width 11 height 8
click at [369, 14] on rect "Blockly Arbeitsbereich" at bounding box center [367, 12] width 11 height 8
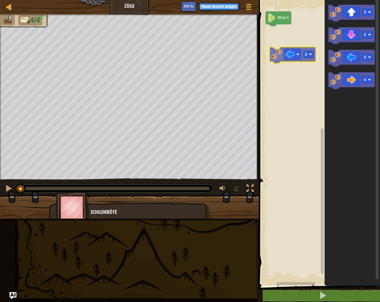
click at [278, 43] on div "Start 3 2 2 4 2" at bounding box center [318, 141] width 123 height 289
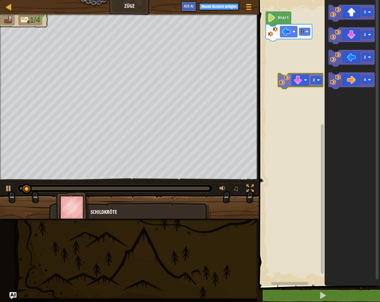
click at [275, 75] on div "2 Start 3 2 2 4 2" at bounding box center [318, 141] width 123 height 289
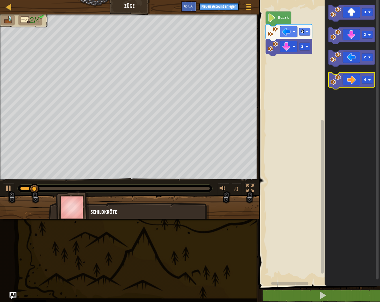
click at [266, 73] on div "2 2 Start 3 2 2 4" at bounding box center [318, 141] width 123 height 289
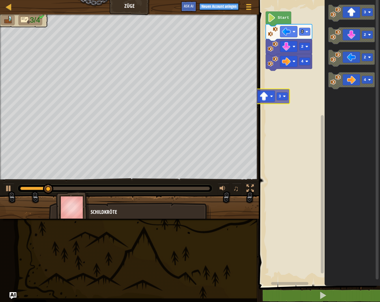
click at [266, 93] on div "2 4 2 Start 3 3 2 2 4 3" at bounding box center [318, 141] width 123 height 289
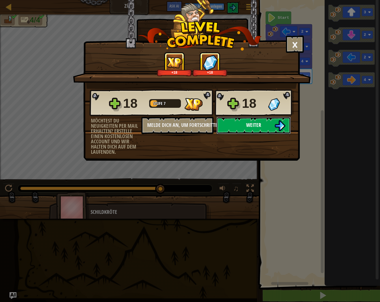
click at [266, 127] on button "Weiter" at bounding box center [254, 125] width 75 height 17
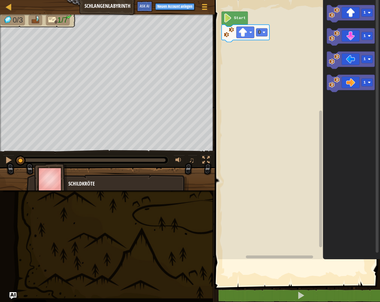
click at [60, 19] on span "1/7" at bounding box center [62, 20] width 10 height 8
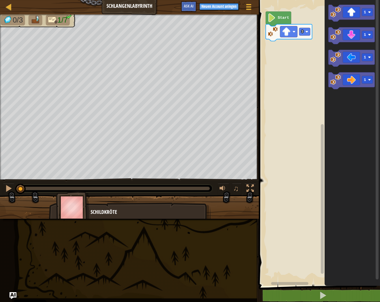
click at [60, 19] on span "1/7" at bounding box center [62, 20] width 10 height 8
click at [50, 21] on img at bounding box center [53, 20] width 10 height 8
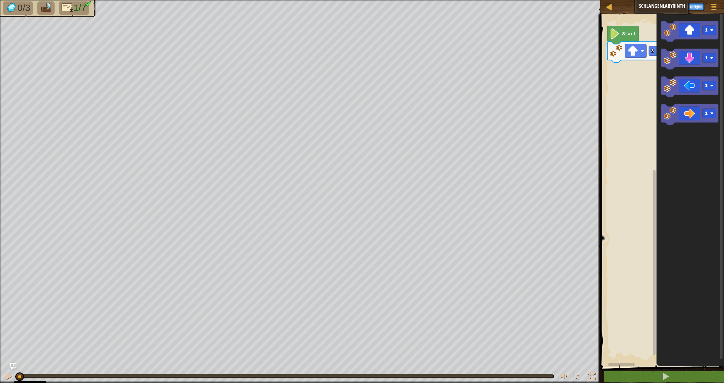
click at [76, 9] on span "1/7" at bounding box center [79, 8] width 13 height 10
click at [72, 10] on img at bounding box center [68, 8] width 12 height 10
click at [380, 114] on image "Blockly Arbeitsbereich" at bounding box center [711, 113] width 3 height 3
click at [380, 34] on rect "Blockly Arbeitsbereich" at bounding box center [710, 30] width 14 height 10
click at [380, 40] on icon "Blockly Arbeitsbereich" at bounding box center [689, 31] width 57 height 21
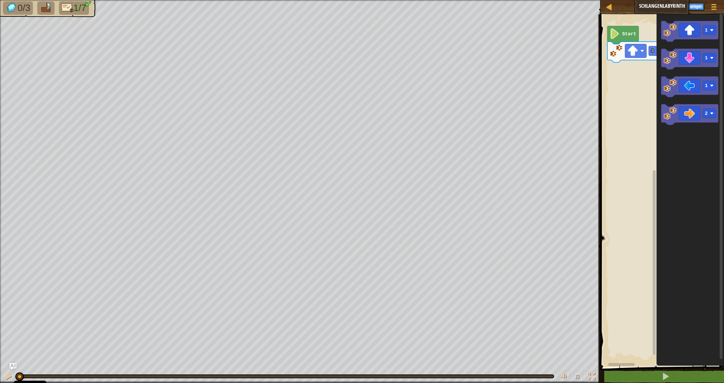
click at [380, 150] on icon "1 1 1 2" at bounding box center [691, 189] width 68 height 355
click at [380, 113] on rect "Blockly Arbeitsbereich" at bounding box center [710, 114] width 14 height 10
click at [380, 107] on div "3 Start 1 1 1 2 2" at bounding box center [661, 189] width 125 height 355
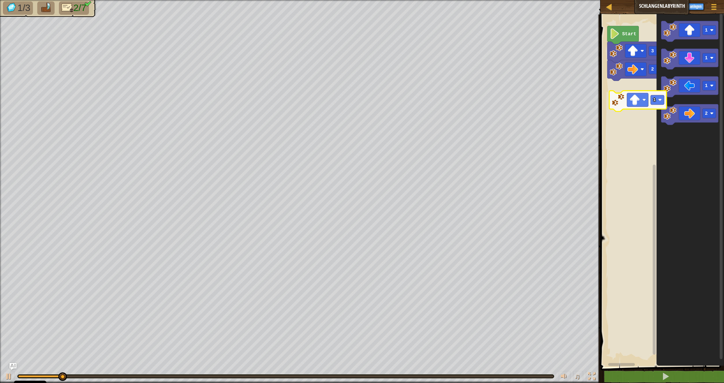
click at [380, 103] on div "2 3 Start 1 1 1 1 2 1" at bounding box center [661, 189] width 125 height 355
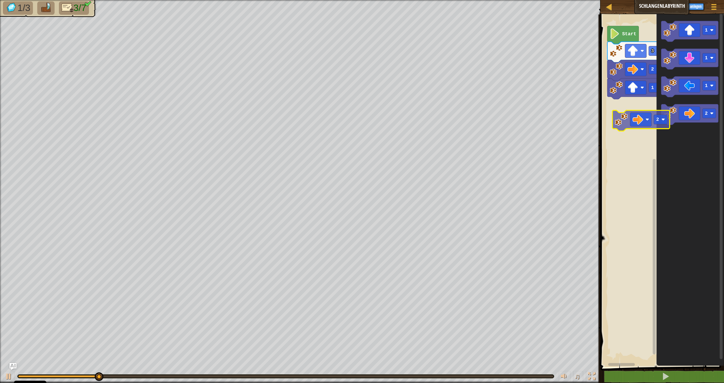
click at [380, 124] on div "1 2 3 Start 1 1 1 2 2" at bounding box center [661, 189] width 125 height 355
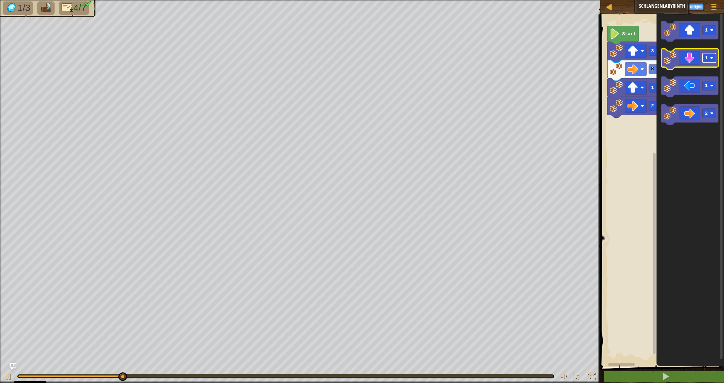
click at [380, 58] on rect "Blockly Arbeitsbereich" at bounding box center [710, 58] width 14 height 10
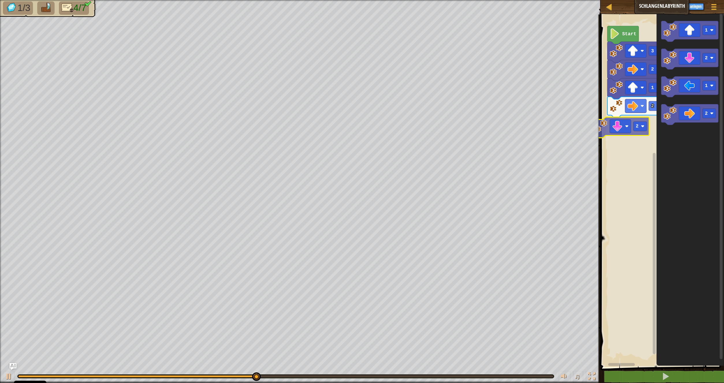
click at [380, 135] on div "1 2 2 3 Start 2 1 2 1 2 2" at bounding box center [661, 189] width 125 height 355
click at [380, 140] on div "1 2 2 3 Start 1 2 1 2 2" at bounding box center [661, 189] width 125 height 355
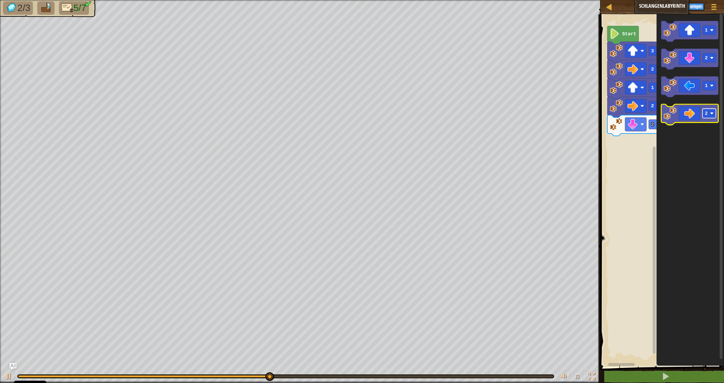
click at [380, 114] on g "2" at bounding box center [710, 114] width 14 height 10
click at [380, 112] on image "Blockly Arbeitsbereich" at bounding box center [711, 113] width 3 height 3
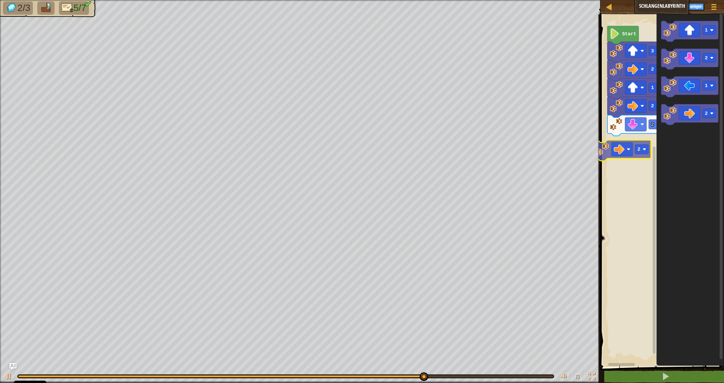
click at [380, 152] on div "2 2 1 2 3 Start 2 1 2 1 2 2" at bounding box center [661, 189] width 125 height 355
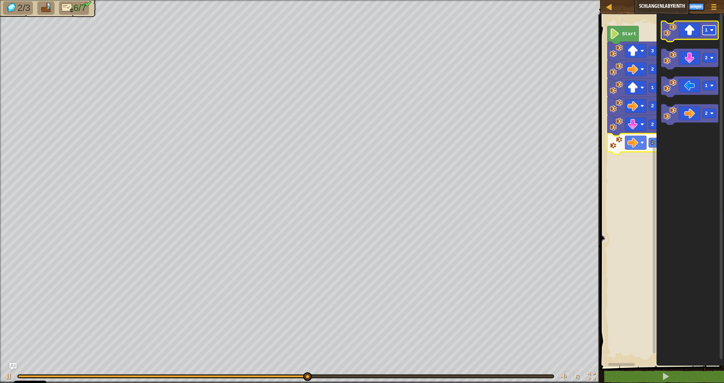
click at [380, 32] on rect "Blockly Arbeitsbereich" at bounding box center [710, 30] width 14 height 10
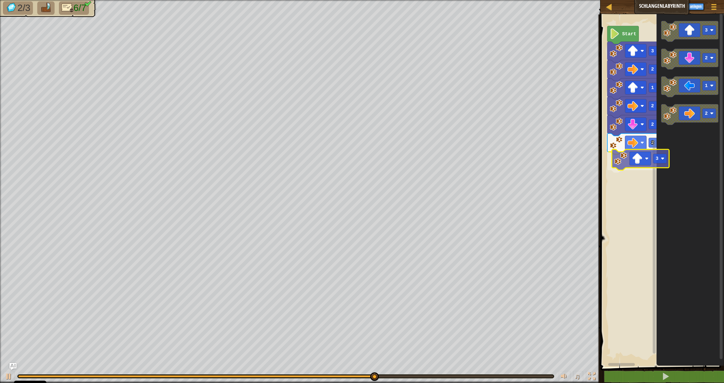
click at [380, 171] on div "2 2 3 2 1 2 3 Start 3 2 1 2 3" at bounding box center [661, 189] width 125 height 355
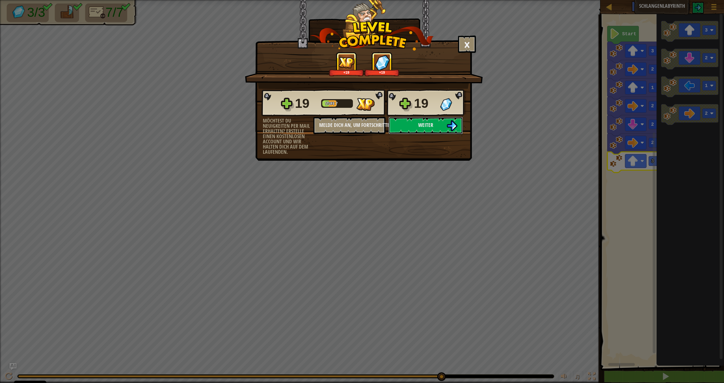
click button "Weiter" at bounding box center [425, 125] width 75 height 17
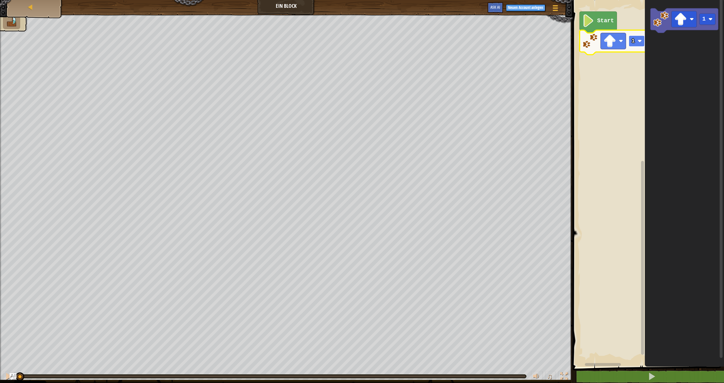
click at [380, 40] on g "1 Start" at bounding box center [614, 33] width 68 height 43
click at [380, 21] on image "Blockly Arbeitsbereich" at bounding box center [680, 19] width 13 height 13
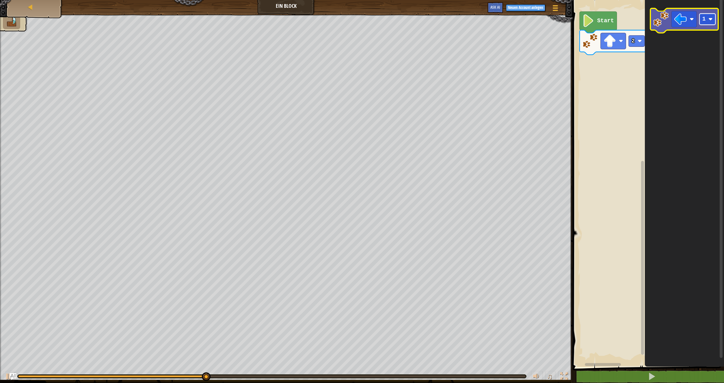
click at [380, 21] on text "1" at bounding box center [703, 19] width 3 height 6
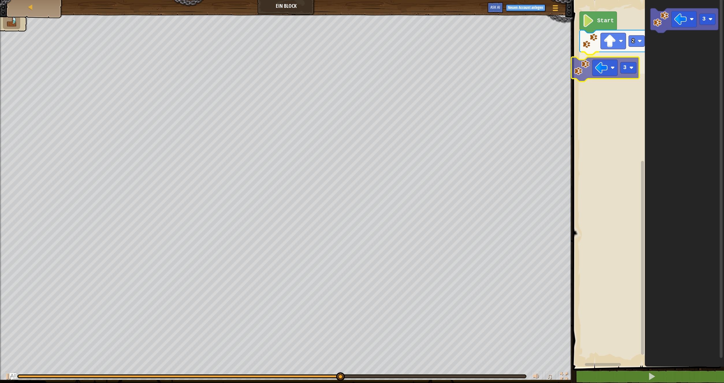
click at [380, 78] on div "Start 2 3 3 3" at bounding box center [647, 181] width 153 height 369
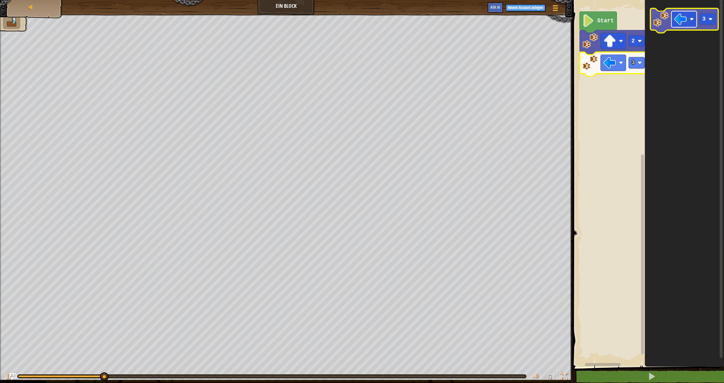
click at [380, 18] on rect "Blockly Arbeitsbereich" at bounding box center [684, 19] width 25 height 16
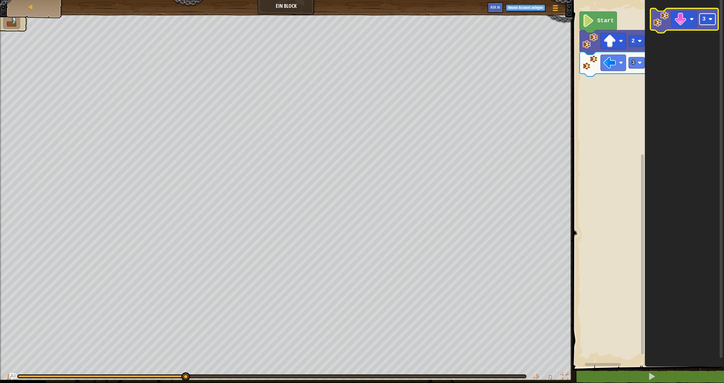
click at [380, 21] on g "3" at bounding box center [708, 19] width 16 height 11
click at [380, 21] on g "2" at bounding box center [684, 20] width 68 height 25
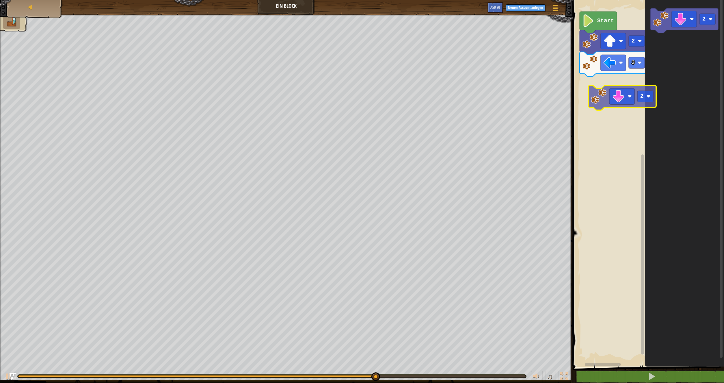
click at [380, 93] on div "Start 2 3 2 2" at bounding box center [647, 181] width 153 height 369
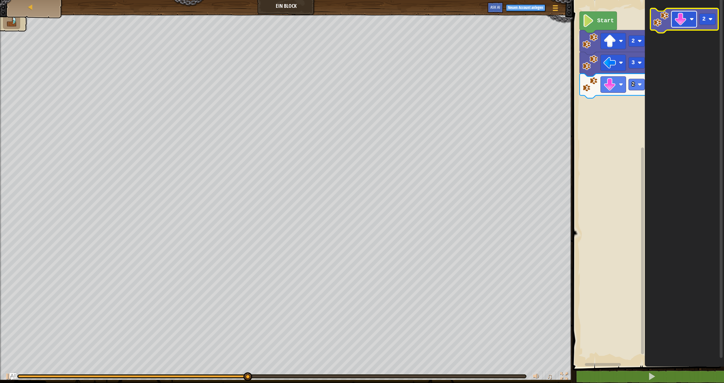
click at [380, 23] on image "Blockly Arbeitsbereich" at bounding box center [680, 19] width 13 height 13
click at [380, 20] on text "2" at bounding box center [703, 19] width 3 height 6
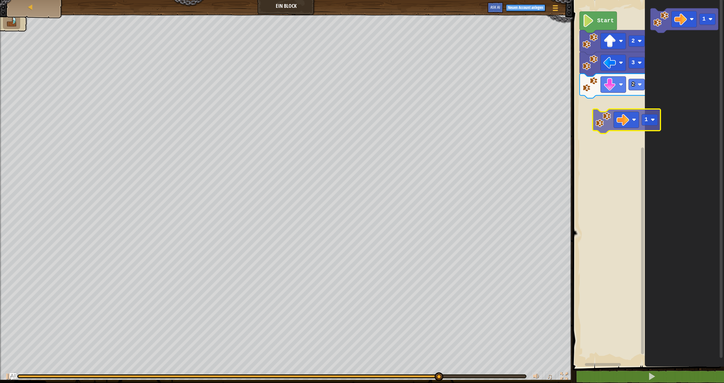
click at [380, 117] on div "2 3 2 Start 1 1" at bounding box center [647, 181] width 153 height 369
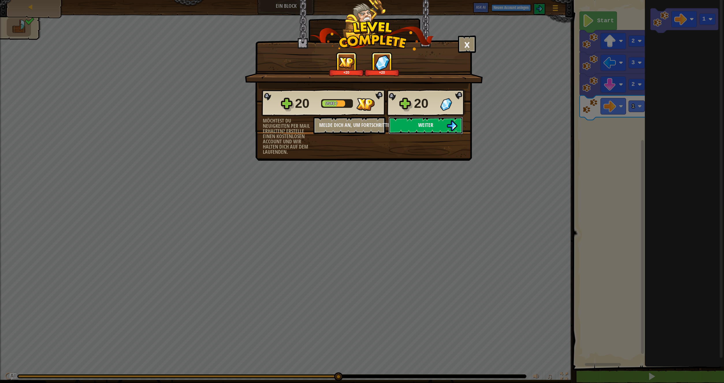
click at [380, 125] on span "Weiter" at bounding box center [425, 124] width 15 height 7
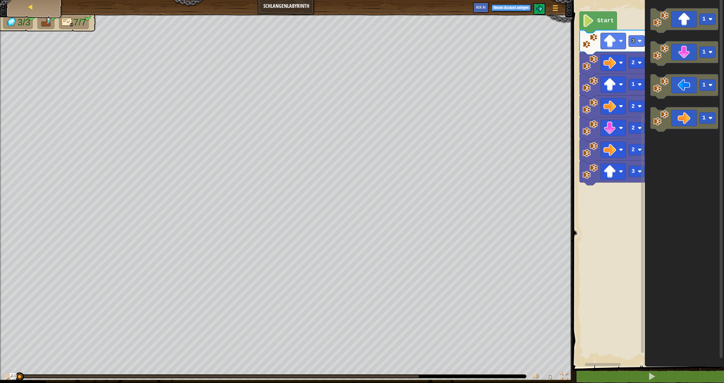
click at [38, 12] on div "Karte" at bounding box center [35, 7] width 46 height 14
select select "de-DE"
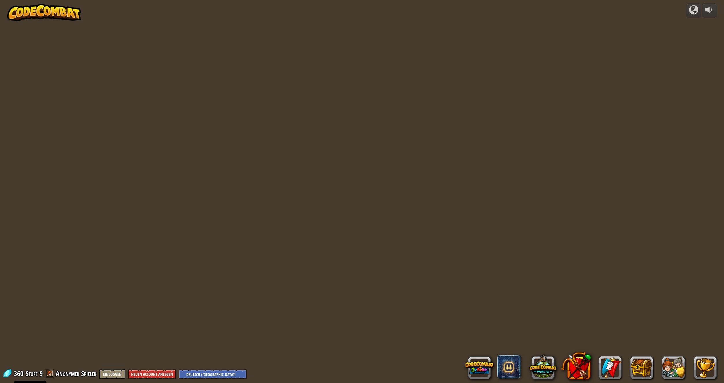
select select "de-DE"
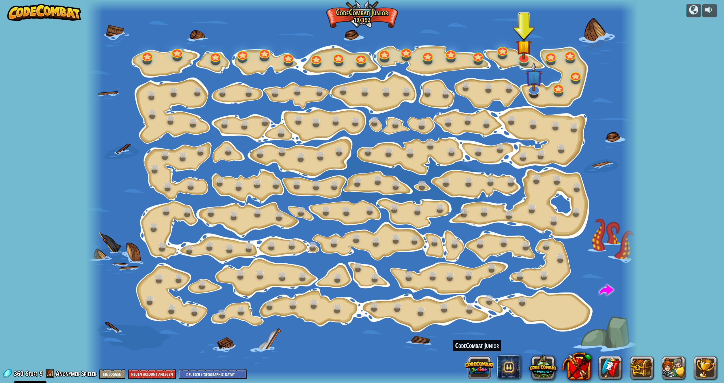
click at [380, 302] on button at bounding box center [480, 368] width 28 height 28
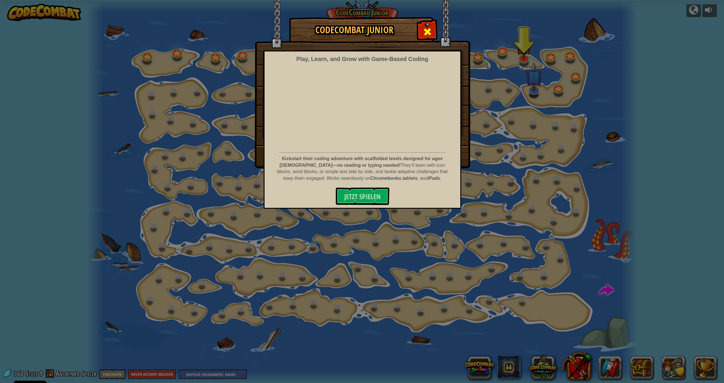
click at [380, 29] on span at bounding box center [427, 31] width 9 height 9
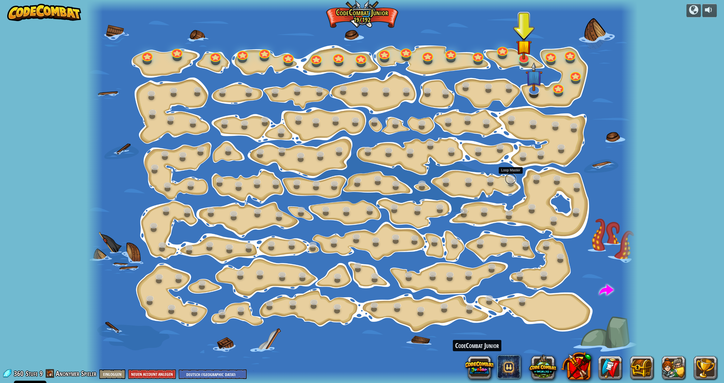
click at [380, 182] on link at bounding box center [511, 179] width 12 height 12
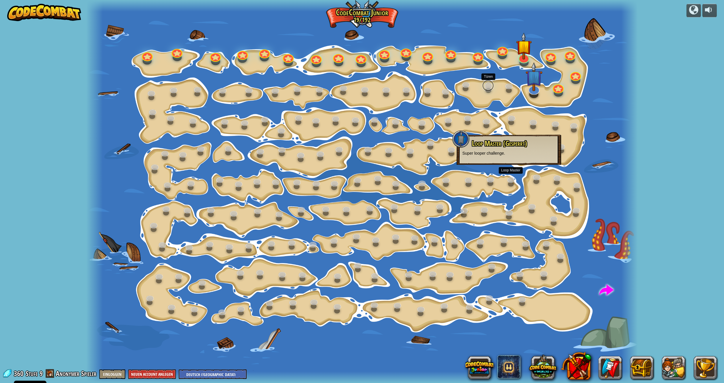
click at [380, 87] on link at bounding box center [488, 86] width 12 height 12
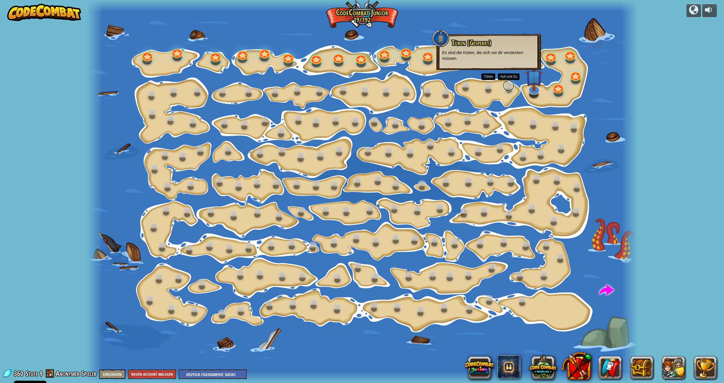
click at [380, 89] on link at bounding box center [509, 86] width 12 height 12
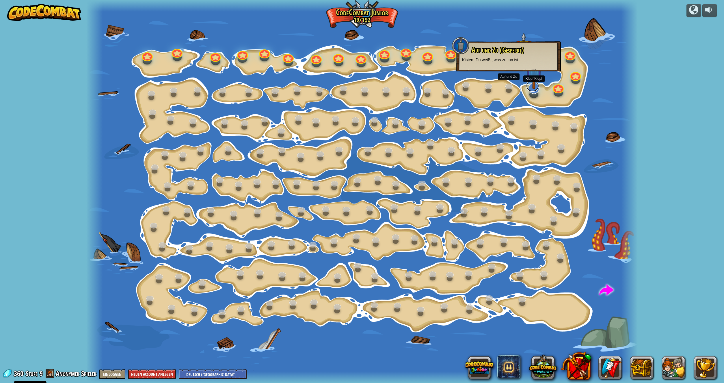
click at [380, 91] on link at bounding box center [532, 86] width 13 height 12
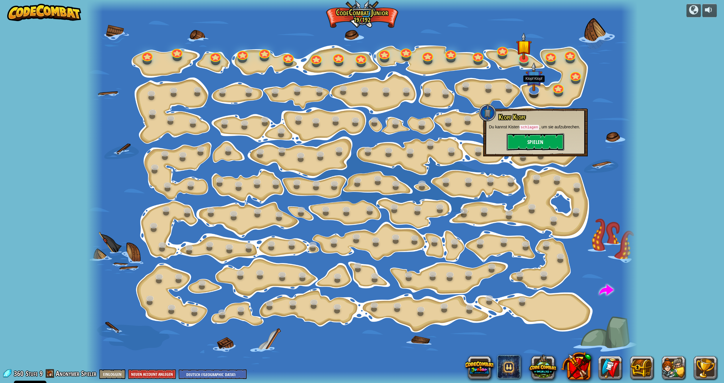
click at [380, 142] on button "Spielen" at bounding box center [536, 141] width 58 height 17
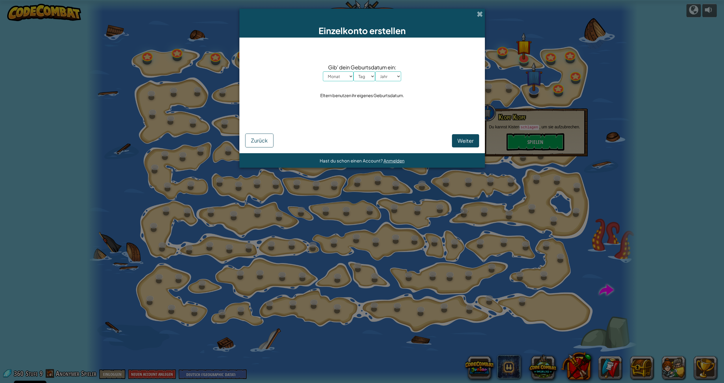
click at [323, 71] on select "Monat Januar Februar März April Mai Juni July August September Oktober November…" at bounding box center [338, 76] width 31 height 10
select select "5"
click option "Mai" at bounding box center [0, 0] width 0 height 0
click at [354, 71] on select "Tag 1 2 3 4 5 6 7 8 9 10 11 12 13 14 15 16 17 18 19 20 21 22 23 24 25 26 27 28 …" at bounding box center [365, 76] width 22 height 10
select select "15"
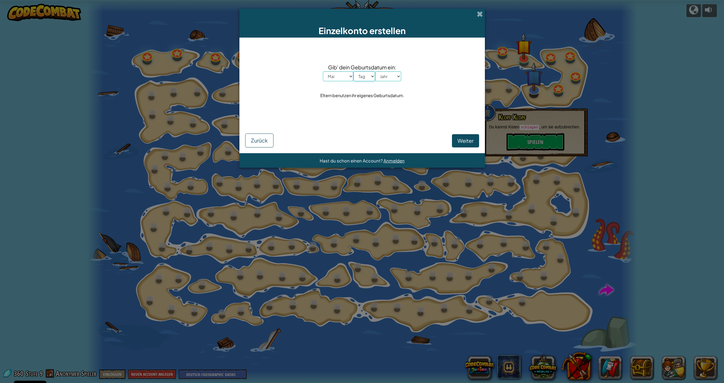
click option "15" at bounding box center [0, 0] width 0 height 0
click at [375, 71] on select "Jahr 2025 2024 2023 2022 2021 2020 2019 2018 2017 2016 2015 2014 2013 2012 2011…" at bounding box center [388, 76] width 26 height 10
select select "1989"
click option "1989" at bounding box center [0, 0] width 0 height 0
click at [380, 143] on span "Weiter" at bounding box center [466, 140] width 16 height 7
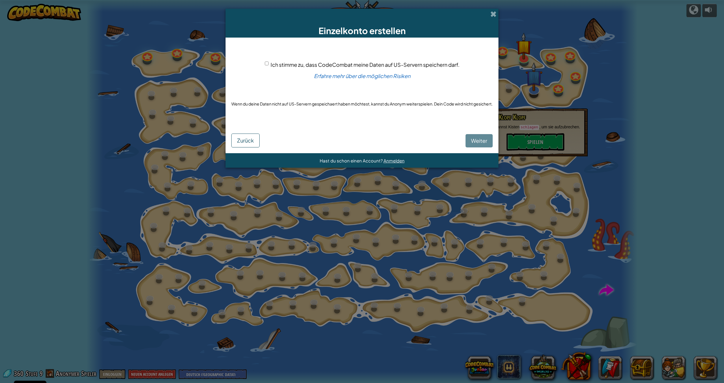
click at [265, 65] on input "Ich stimme zu, dass CodeCombat meine Daten auf US-Servern speichern darf." at bounding box center [267, 64] width 4 height 4
checkbox input "true"
click at [380, 140] on button "Weiter" at bounding box center [479, 140] width 27 height 13
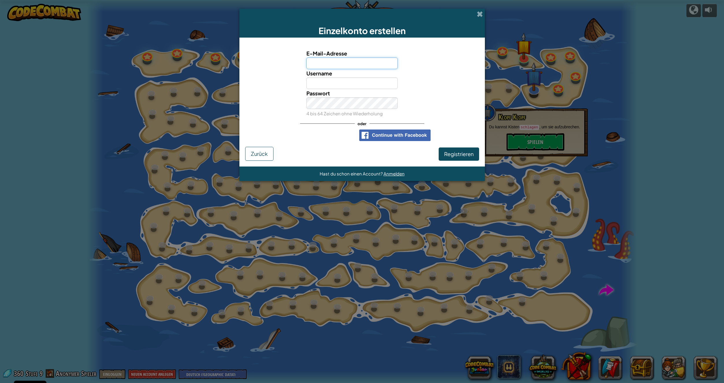
paste input "hejaj96022@amcret.com"
type input "hejaj96022@amcret.com"
click at [334, 83] on input "Username" at bounding box center [351, 83] width 91 height 12
click at [336, 111] on small "4 bis 64 Zeichen ohne Wiederholung" at bounding box center [344, 113] width 76 height 5
click at [336, 85] on input "sebi" at bounding box center [351, 83] width 91 height 12
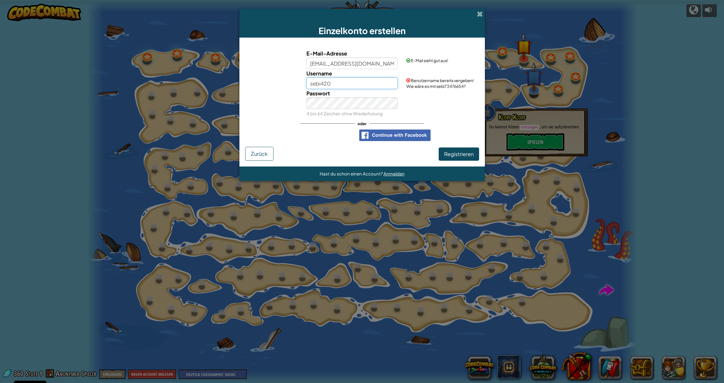
type input "sebi420"
click at [314, 117] on div "Passwort 4 bis 64 Zeichen ohne Wiederholung" at bounding box center [352, 103] width 100 height 29
click at [380, 154] on span "Registrieren" at bounding box center [458, 153] width 29 height 7
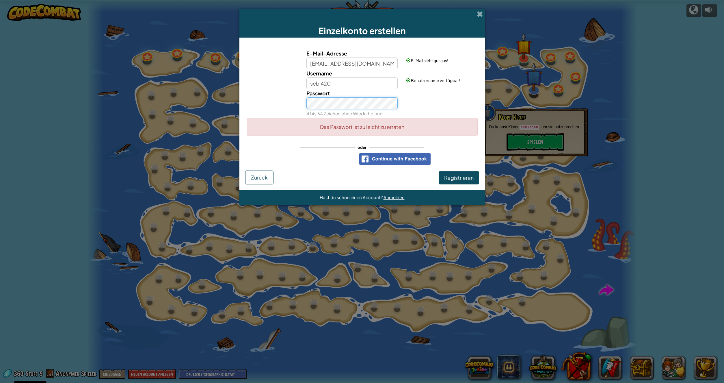
click at [380, 171] on button "Registrieren" at bounding box center [459, 177] width 40 height 13
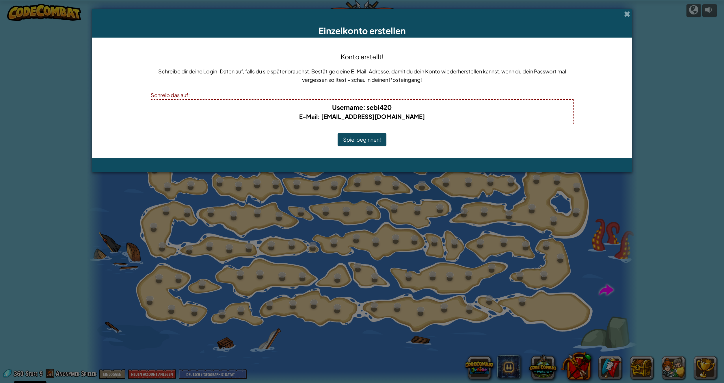
click at [376, 140] on button "Spiel beginnen!" at bounding box center [362, 139] width 49 height 13
